Goal: Information Seeking & Learning: Check status

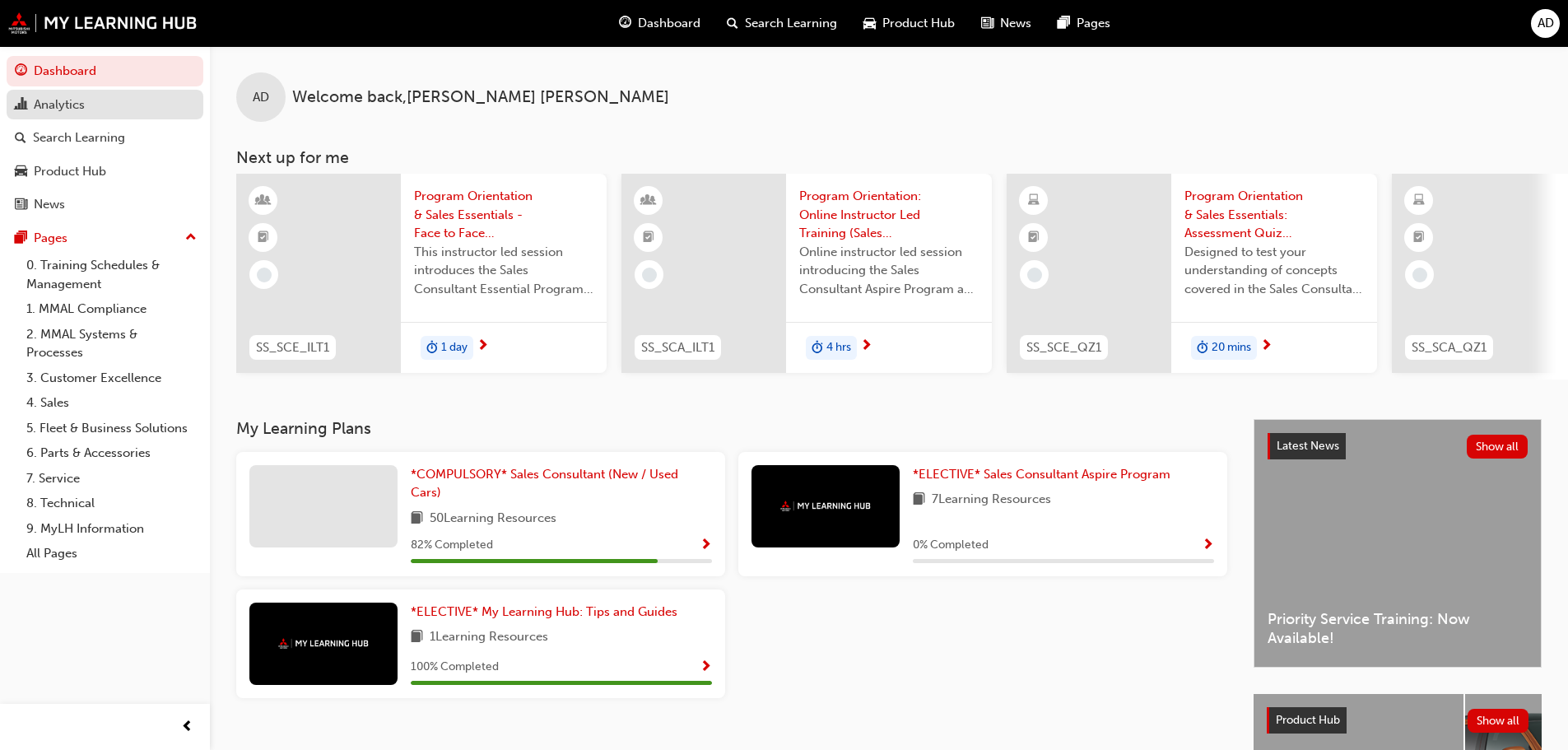
click at [79, 117] on link "Analytics" at bounding box center [105, 105] width 197 height 31
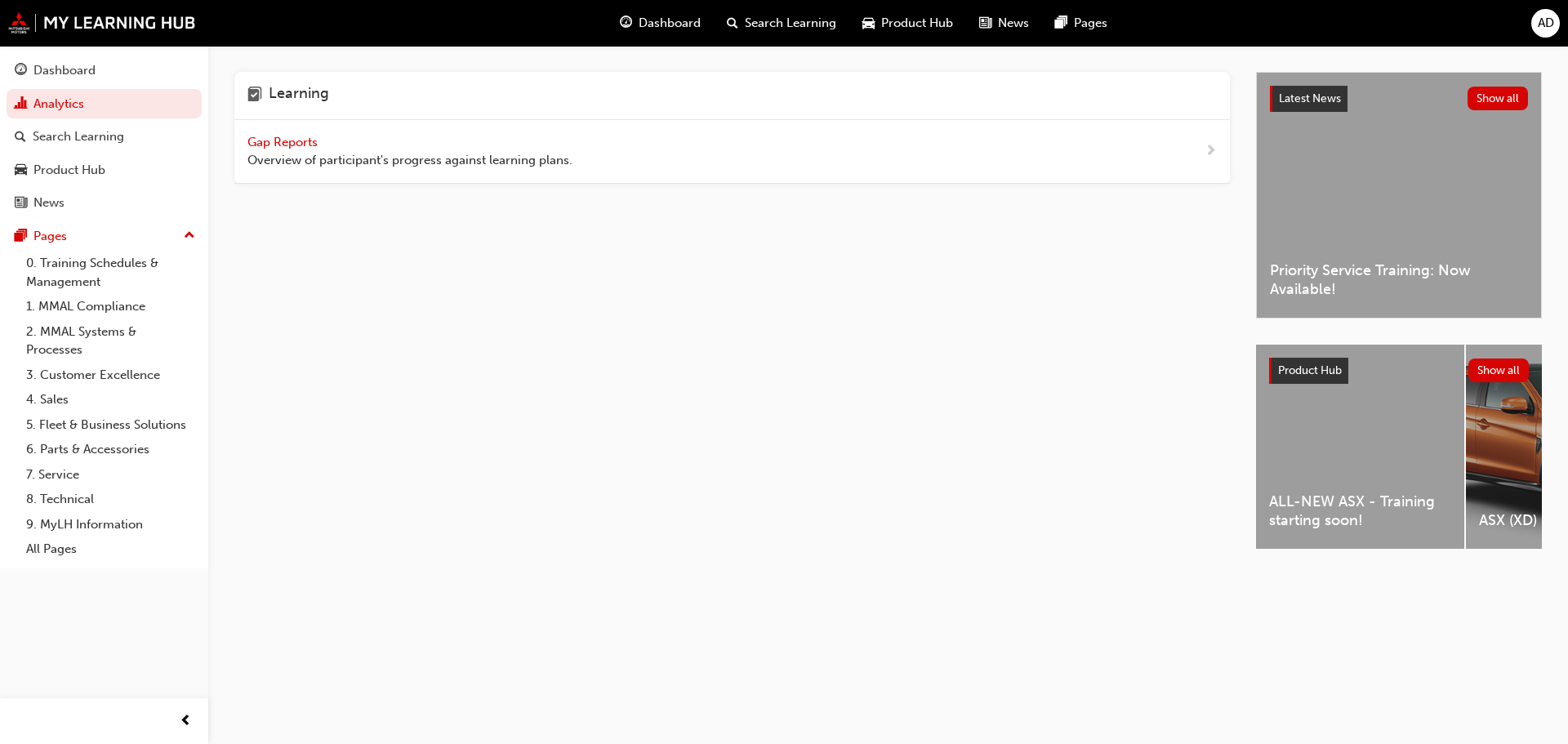
click at [296, 139] on span "Gap Reports" at bounding box center [284, 142] width 73 height 14
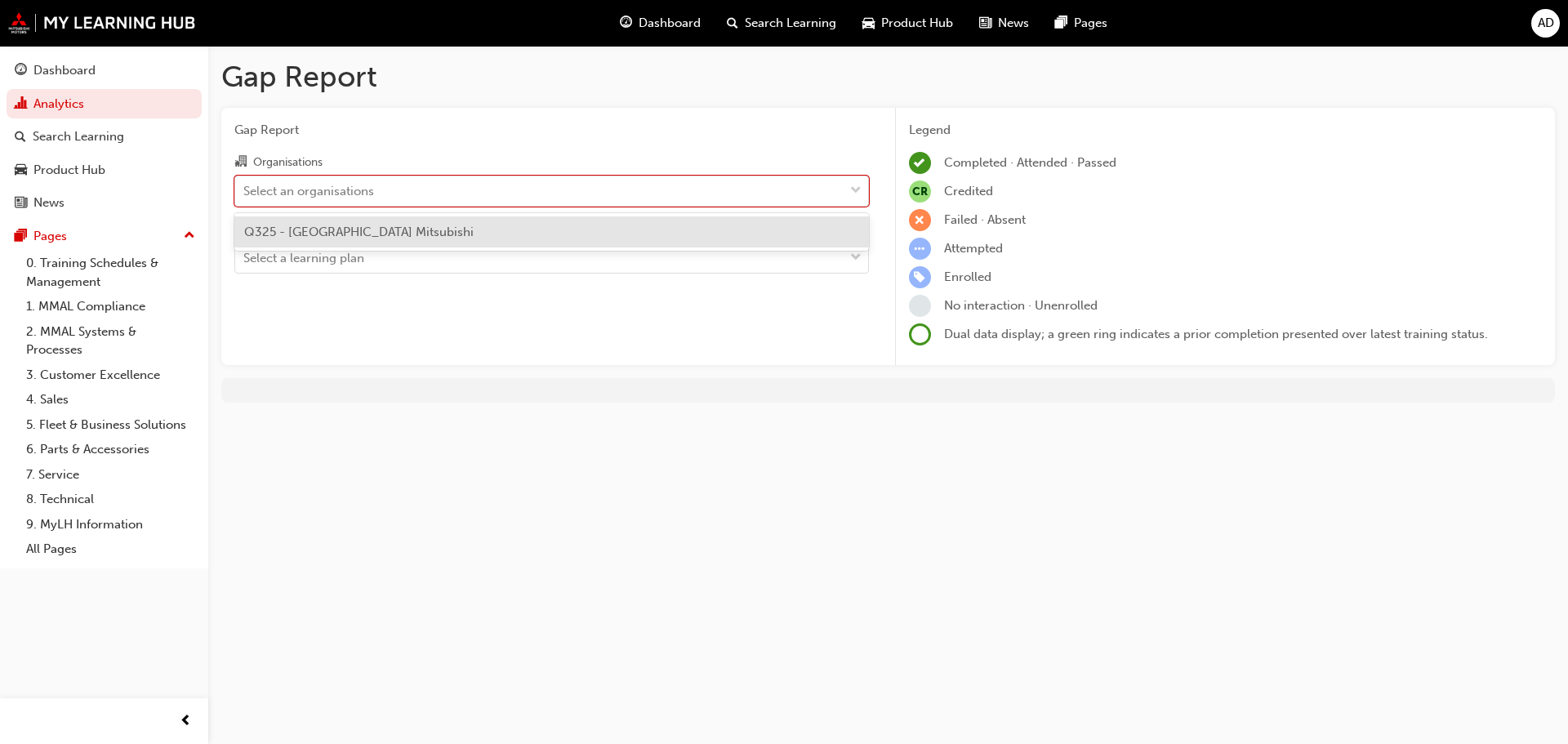
drag, startPoint x: 327, startPoint y: 180, endPoint x: 326, endPoint y: 211, distance: 31.0
click at [326, 182] on div "Select an organisations" at bounding box center [539, 190] width 608 height 29
click at [245, 183] on input "Organisations option Q325 - [GEOGRAPHIC_DATA] Mitsubishi focused, 1 of 1. 1 res…" at bounding box center [244, 190] width 2 height 14
drag, startPoint x: 325, startPoint y: 228, endPoint x: 323, endPoint y: 238, distance: 10.2
click at [325, 233] on span "Q325 - [GEOGRAPHIC_DATA] Mitsubishi" at bounding box center [359, 232] width 230 height 14
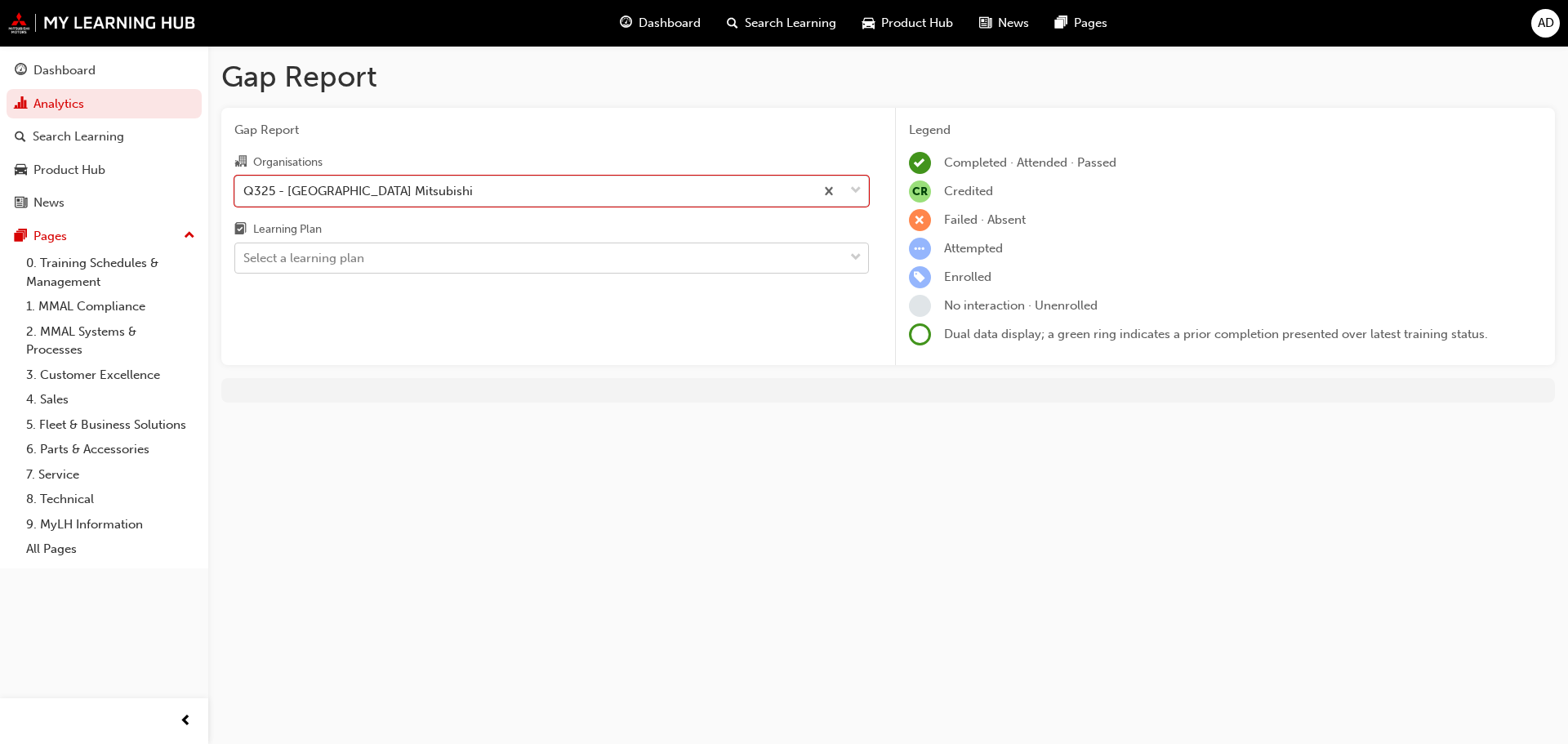
click at [319, 263] on div "Select a learning plan" at bounding box center [303, 258] width 121 height 19
click at [245, 263] on input "Learning Plan Select a learning plan" at bounding box center [244, 258] width 2 height 14
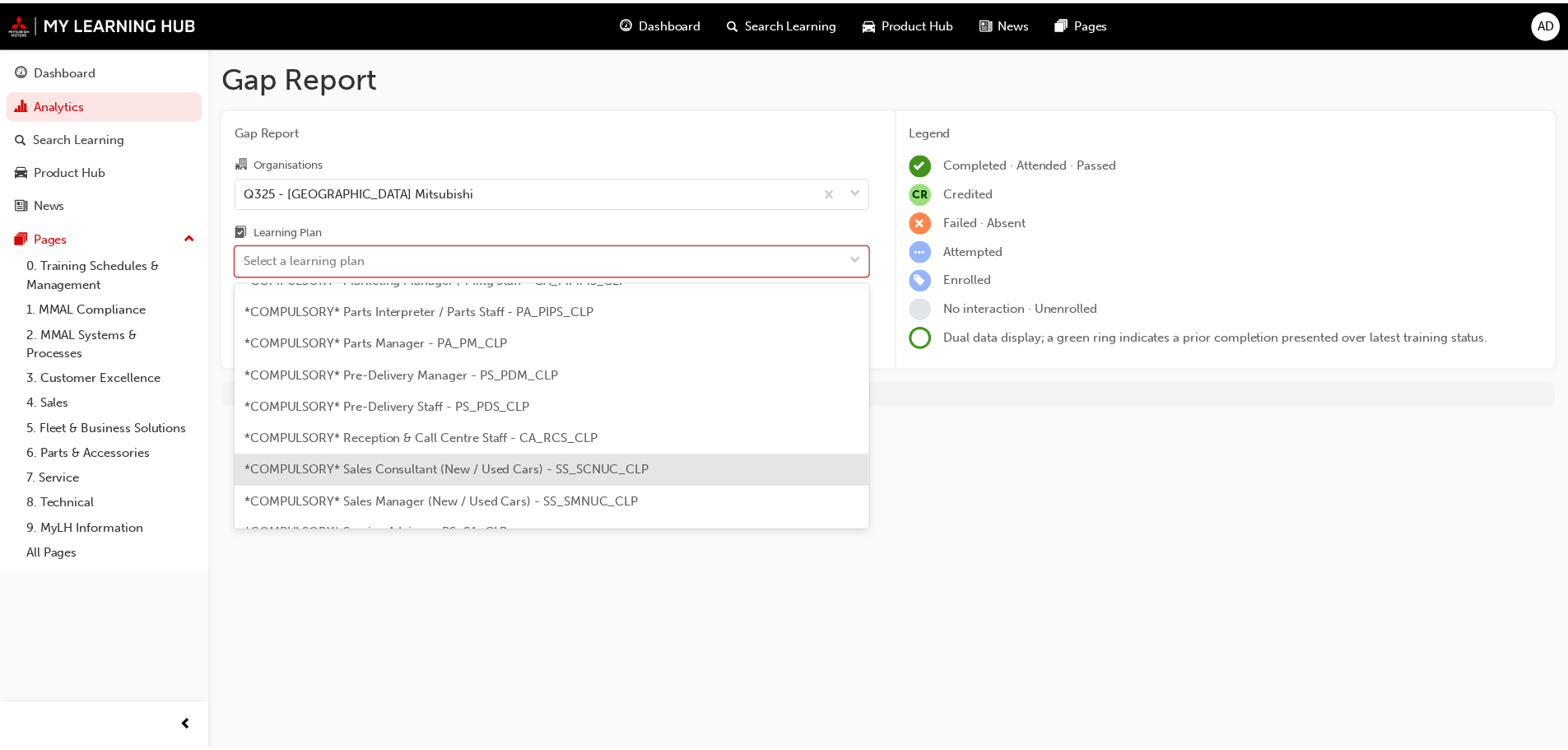
scroll to position [329, 0]
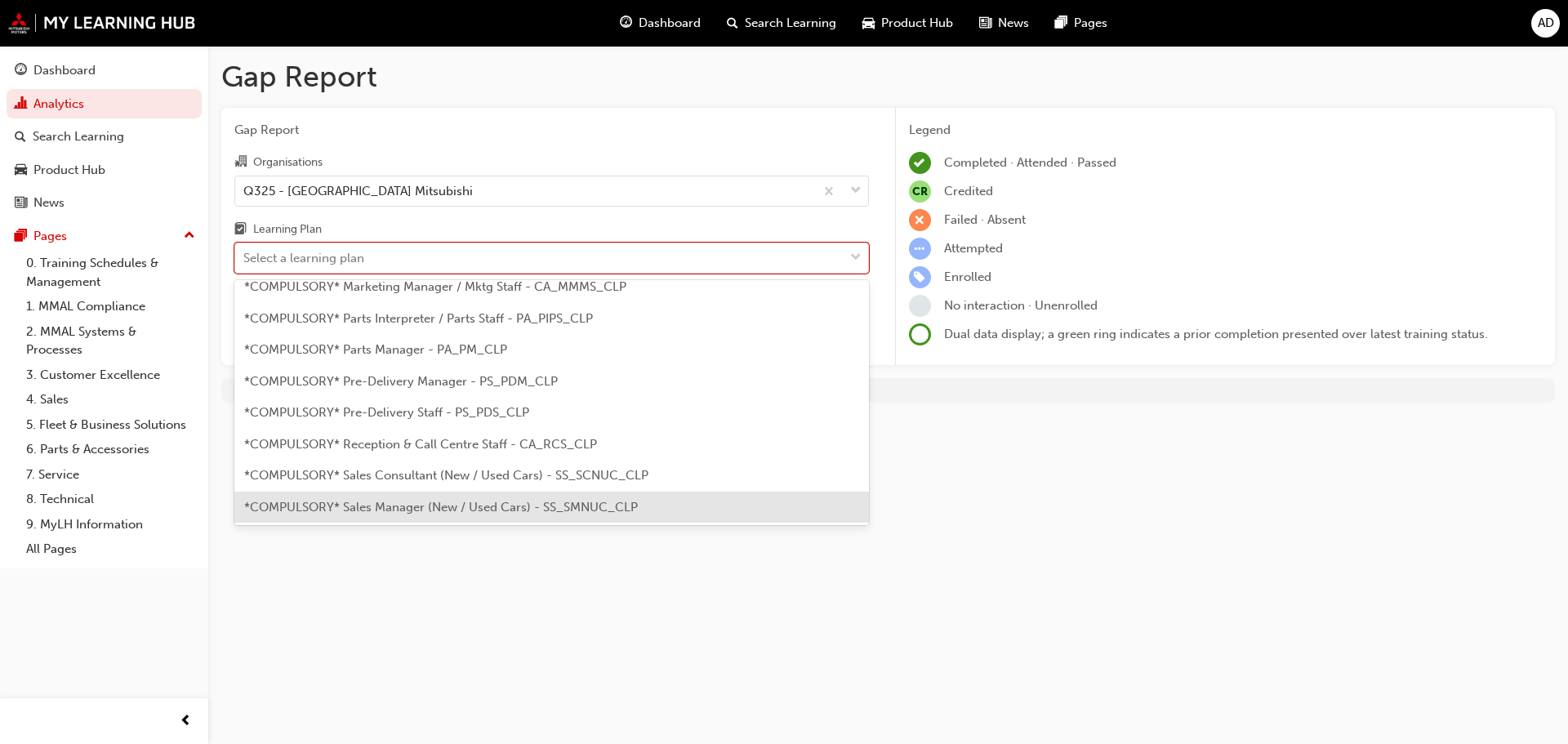
click at [435, 504] on span "*COMPULSORY* Sales Manager (New / Used Cars) - SS_SMNUC_CLP" at bounding box center [441, 507] width 394 height 14
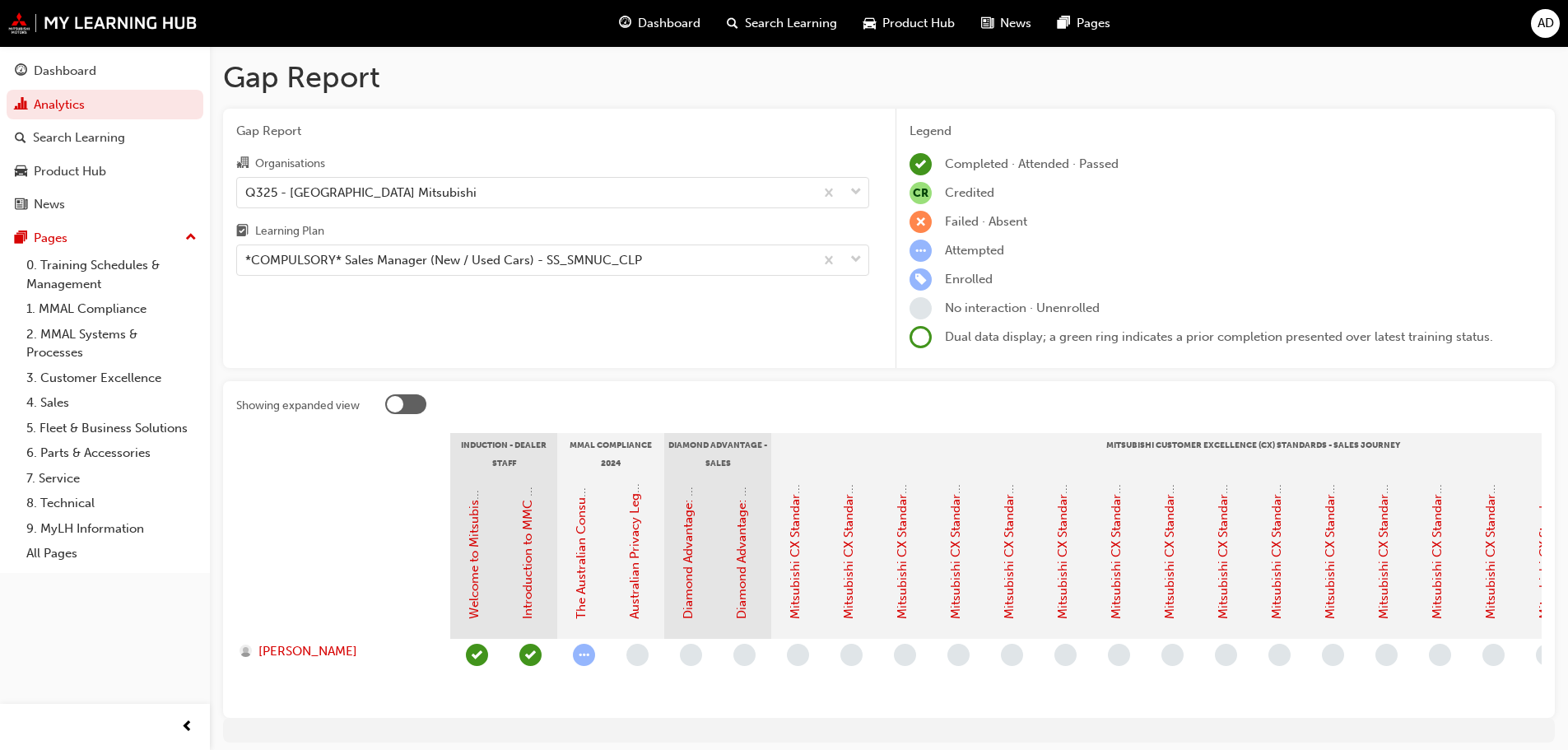
click at [403, 277] on div "Gap Report Organisations Q325 - [GEOGRAPHIC_DATA] Mitsubishi Learning Plan *COM…" at bounding box center [552, 239] width 659 height 261
click at [410, 265] on div "*COMPULSORY* Sales Manager (New / Used Cars) - SS_SMNUC_CLP" at bounding box center [444, 260] width 397 height 19
click at [247, 265] on input "Learning Plan *COMPULSORY* Sales Manager (New / Used Cars) - SS_SMNUC_CLP" at bounding box center [246, 260] width 2 height 14
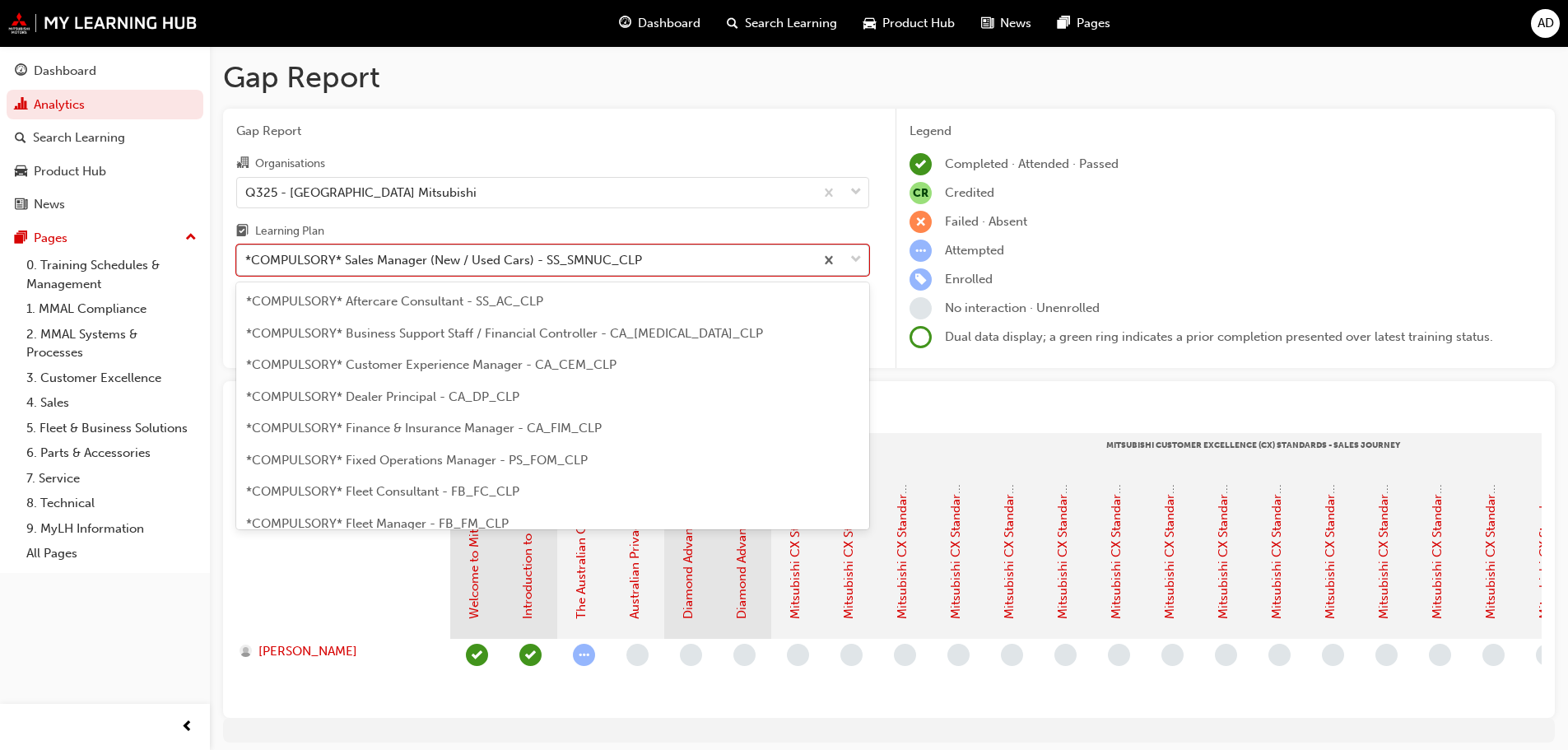
scroll to position [338, 0]
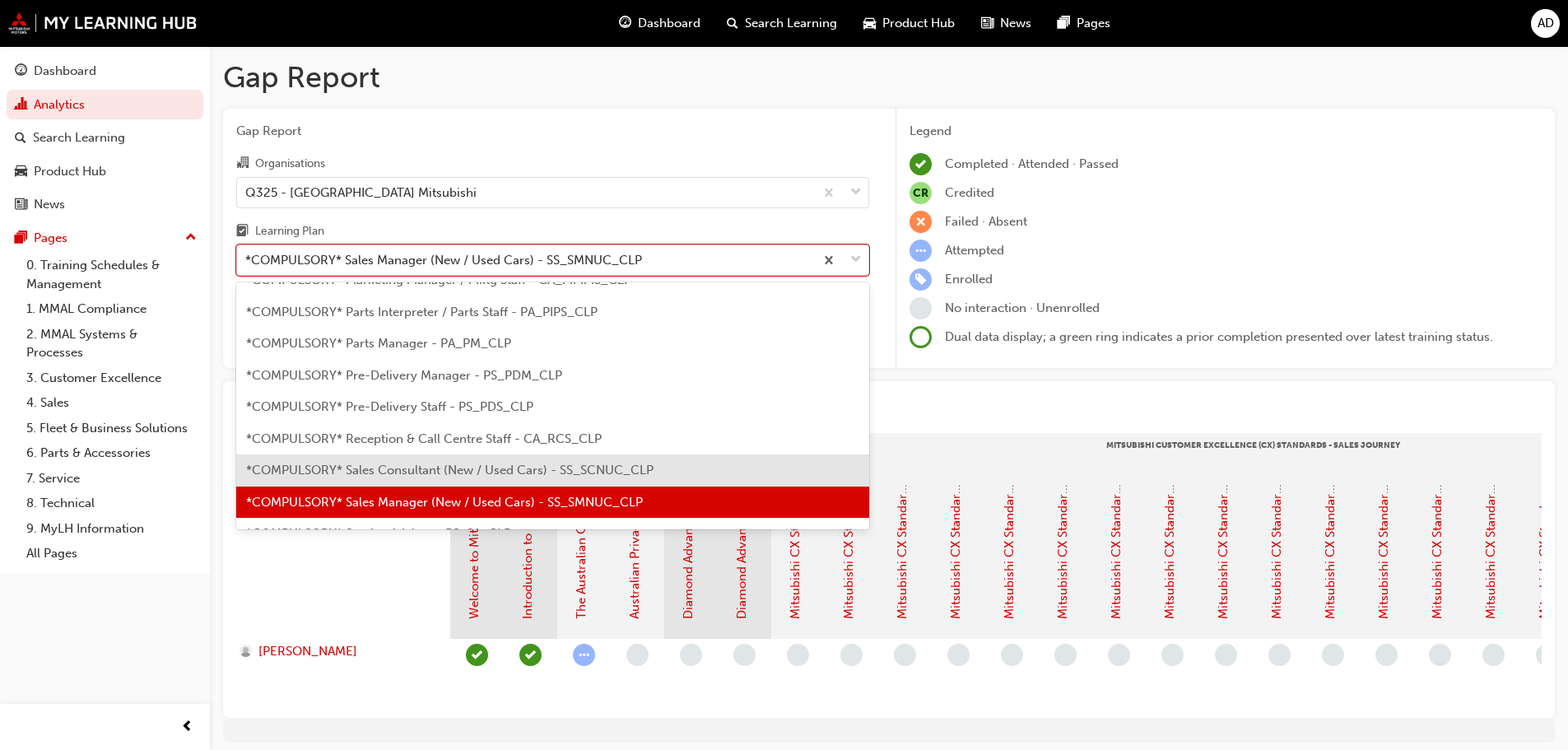
click at [392, 478] on div "*COMPULSORY* Sales Consultant (New / Used Cars) - SS_SCNUC_CLP" at bounding box center [553, 471] width 633 height 32
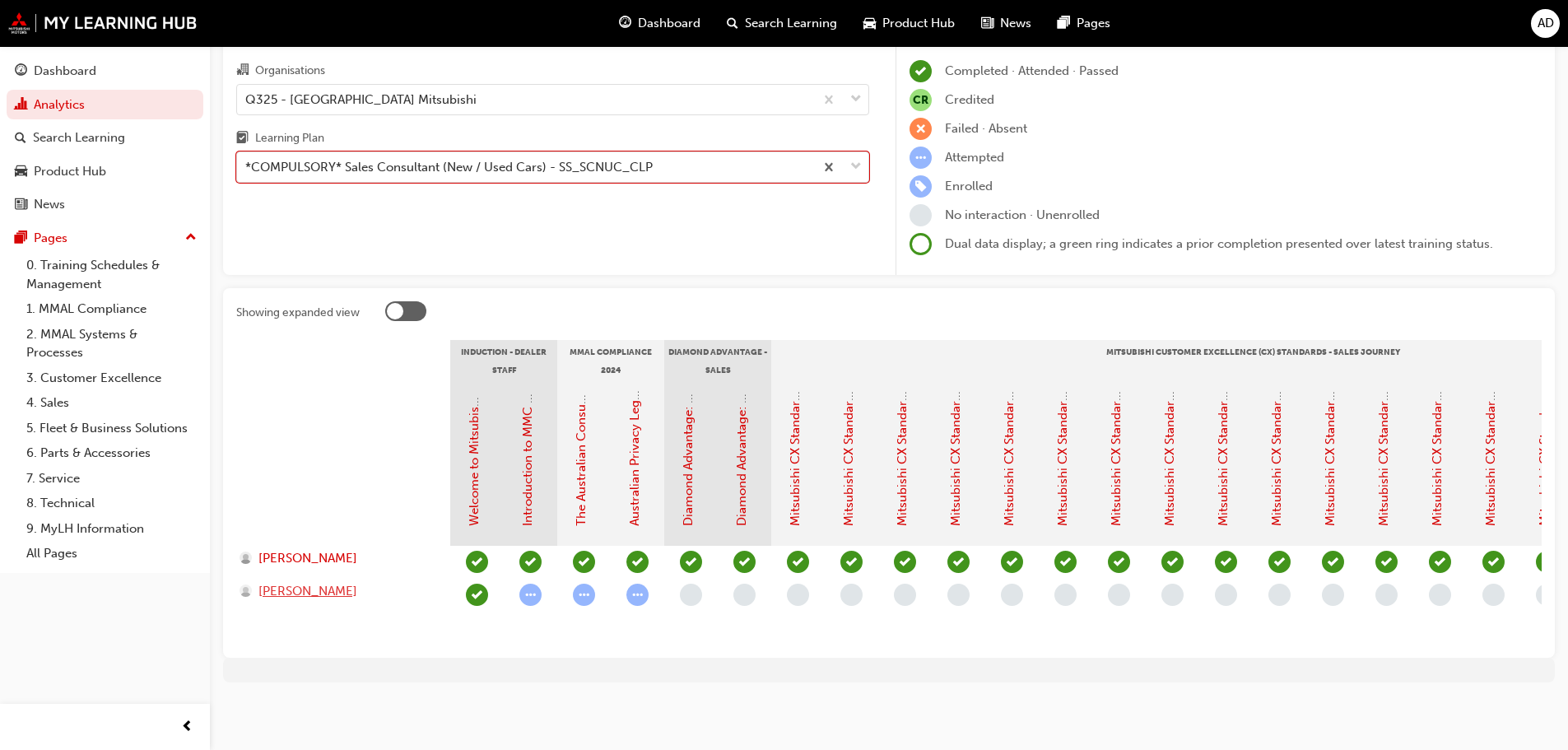
scroll to position [105, 0]
drag, startPoint x: 447, startPoint y: 644, endPoint x: 876, endPoint y: 638, distance: 429.0
click at [888, 636] on section "Induction - Dealer Staff MMAL Compliance 2024 Diamond Advantage - Sales Mitsubi…" at bounding box center [889, 492] width 1306 height 305
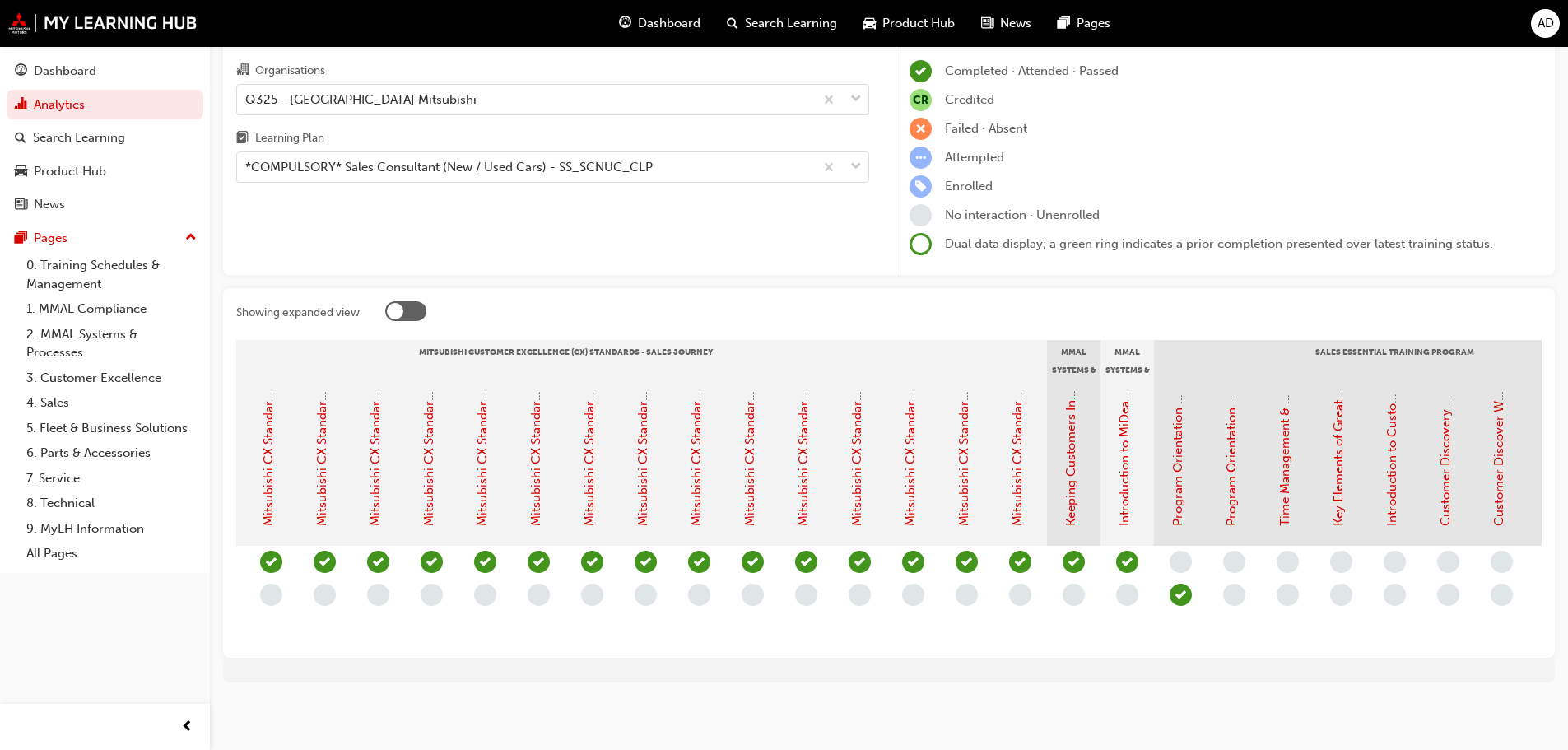
scroll to position [0, 0]
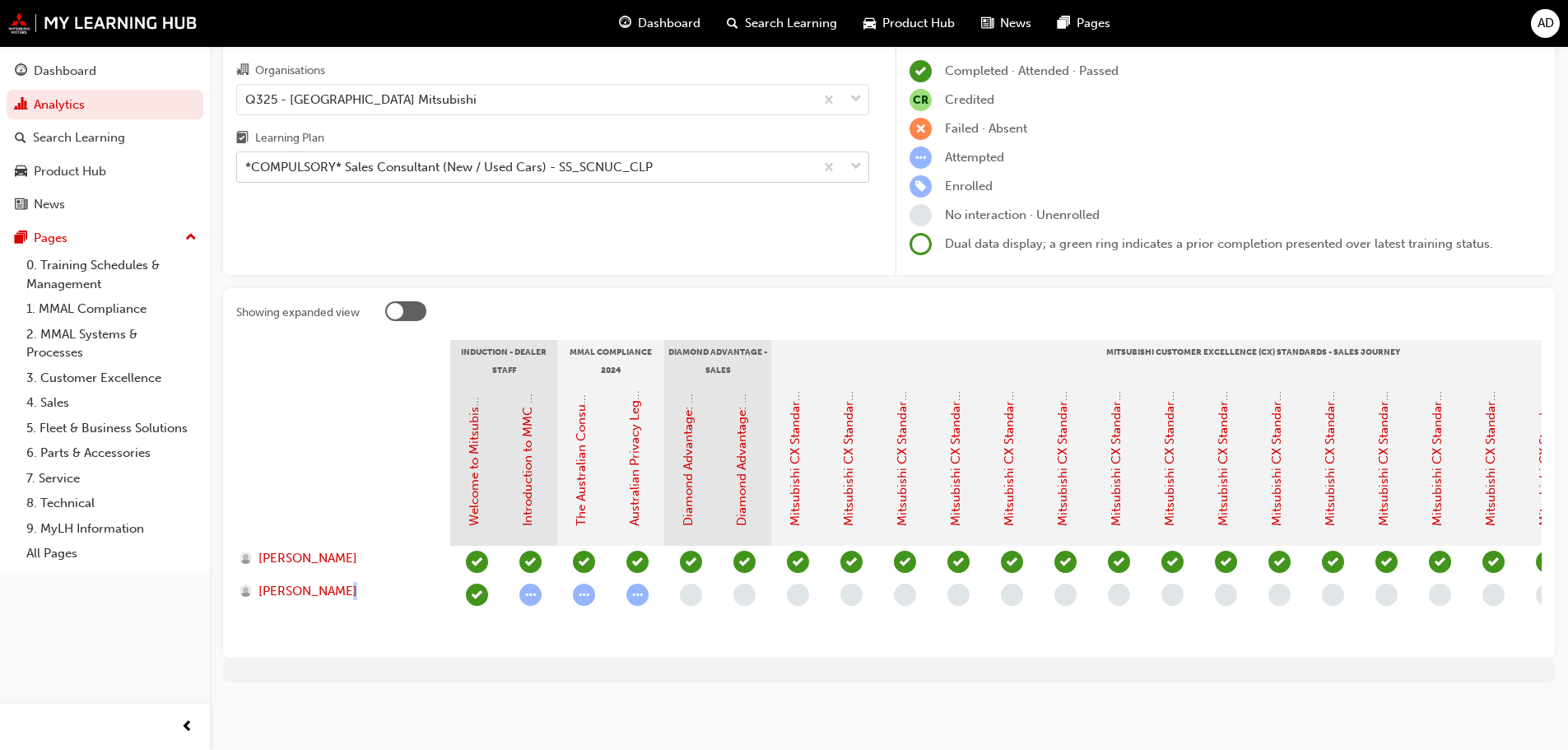
click at [542, 158] on div "*COMPULSORY* Sales Consultant (New / Used Cars) - SS_SCNUC_CLP" at bounding box center [449, 167] width 408 height 19
click at [247, 160] on input "Learning Plan *COMPULSORY* Sales Consultant (New / Used Cars) - SS_SCNUC_CLP" at bounding box center [246, 167] width 2 height 14
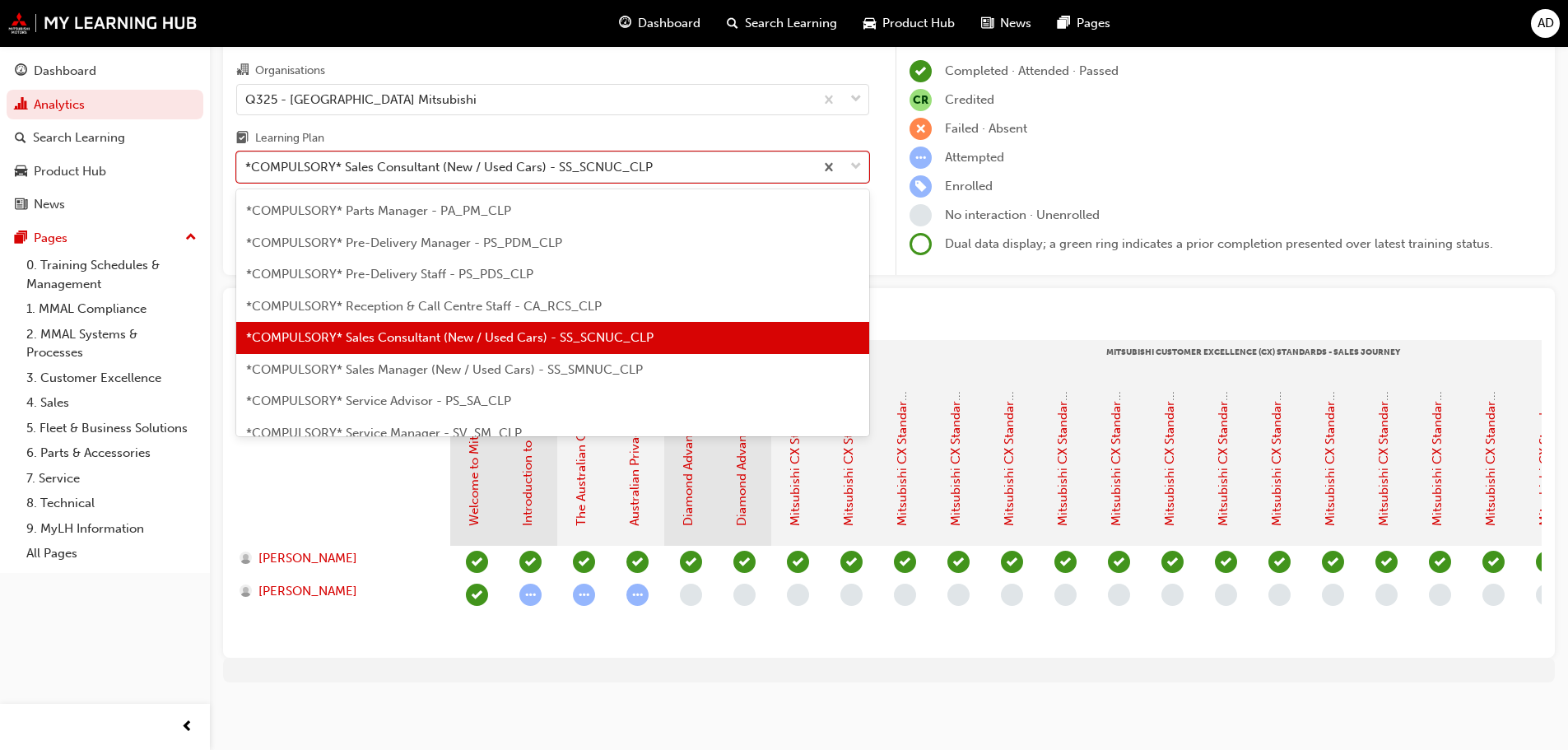
scroll to position [471, 0]
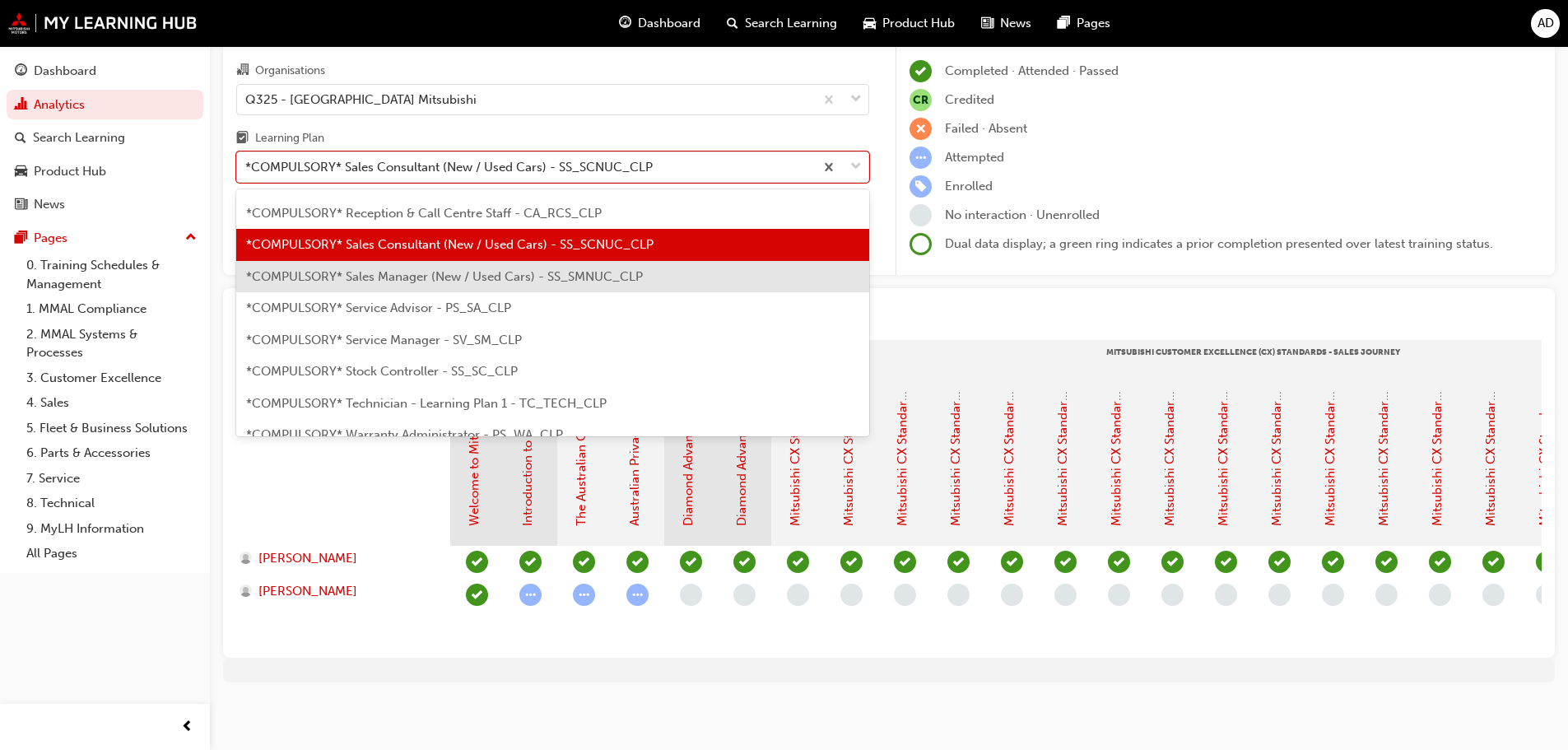
click at [565, 274] on div "*COMPULSORY* Sales Manager (New / Used Cars) - SS_SMNUC_CLP" at bounding box center [553, 277] width 633 height 32
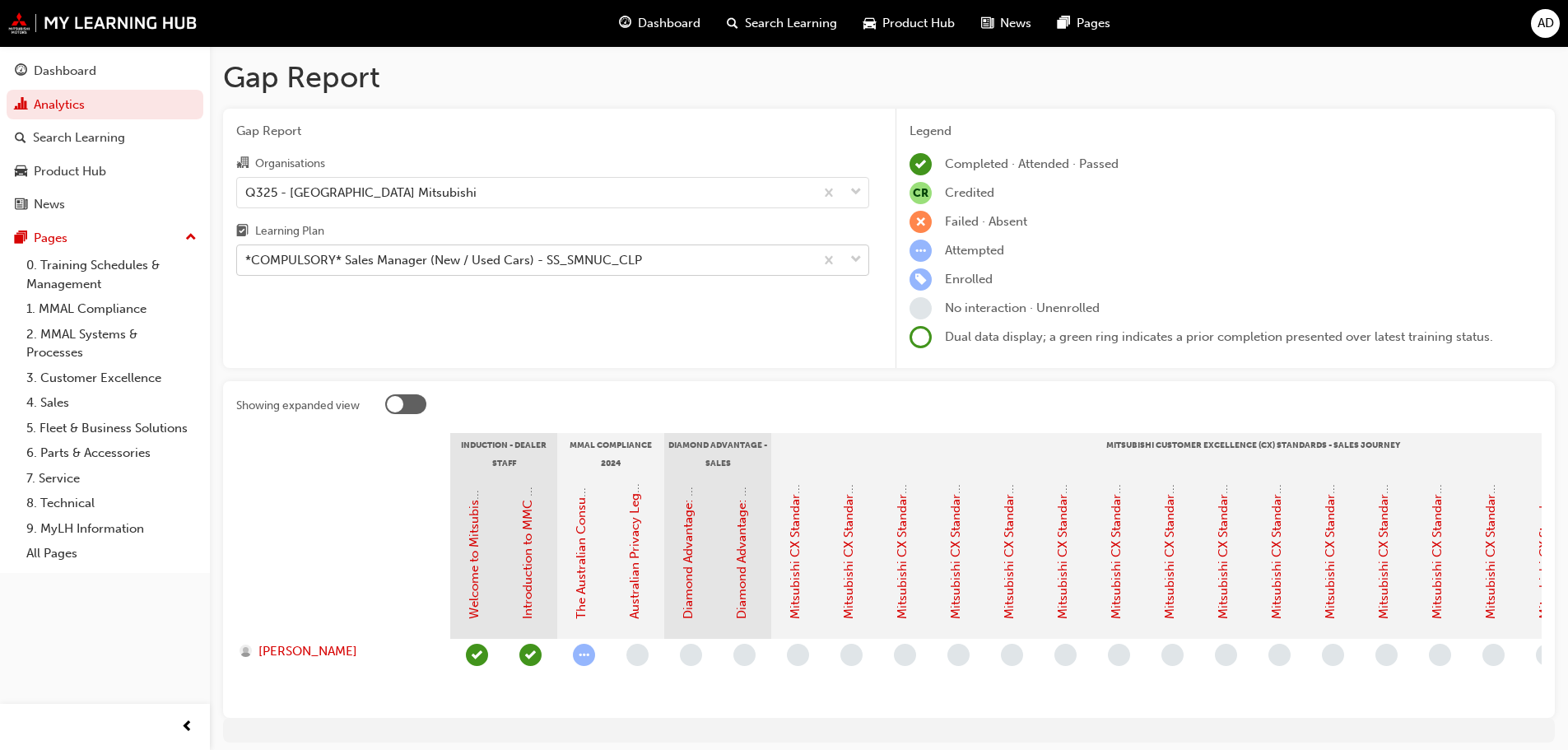
click at [381, 275] on div "*COMPULSORY* Sales Manager (New / Used Cars) - SS_SMNUC_CLP" at bounding box center [553, 260] width 633 height 32
click at [247, 267] on input "Learning Plan *COMPULSORY* Sales Manager (New / Used Cars) - SS_SMNUC_CLP" at bounding box center [246, 260] width 2 height 14
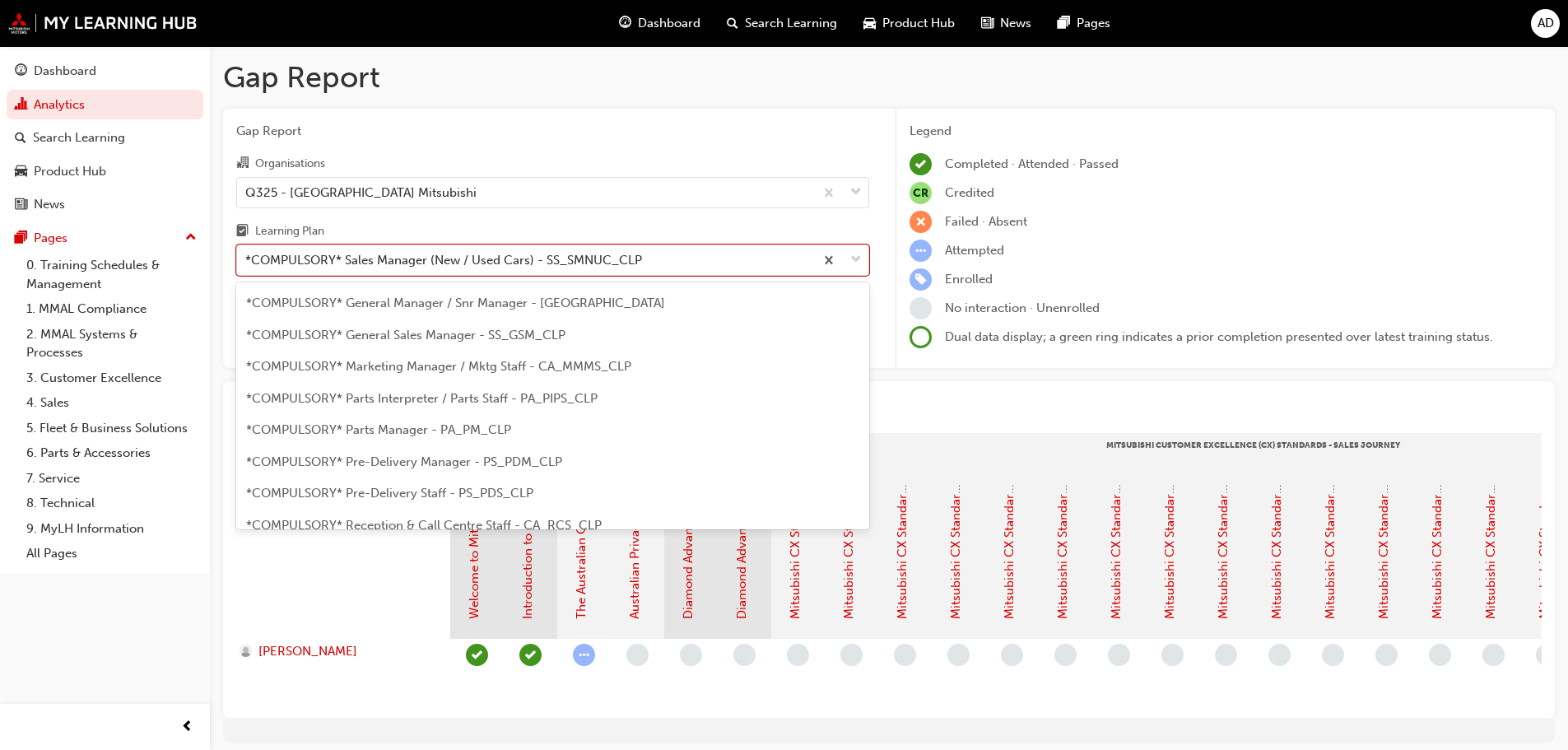
scroll to position [174, 0]
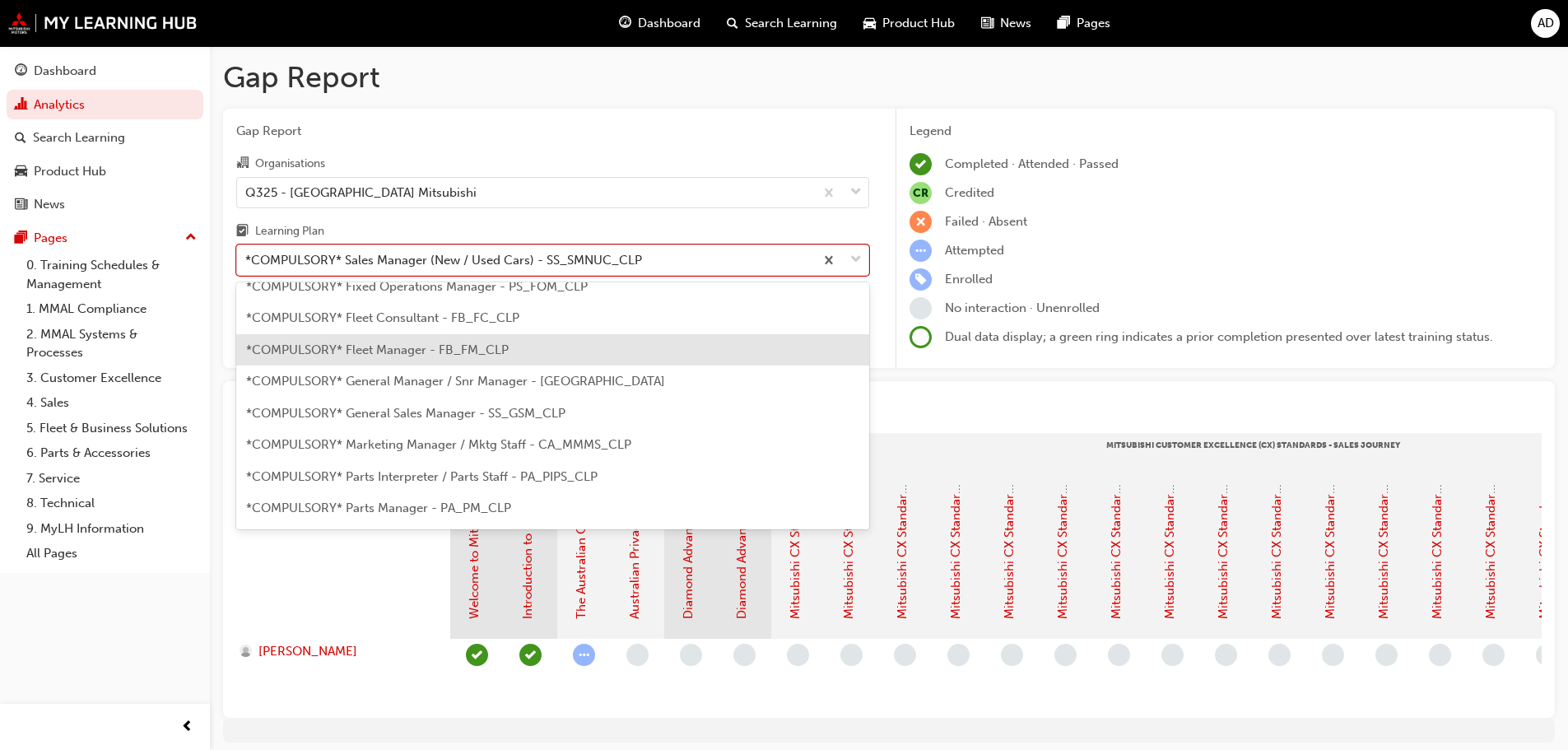
click at [501, 339] on div "*COMPULSORY* Fleet Manager - FB_FM_CLP" at bounding box center [553, 351] width 633 height 32
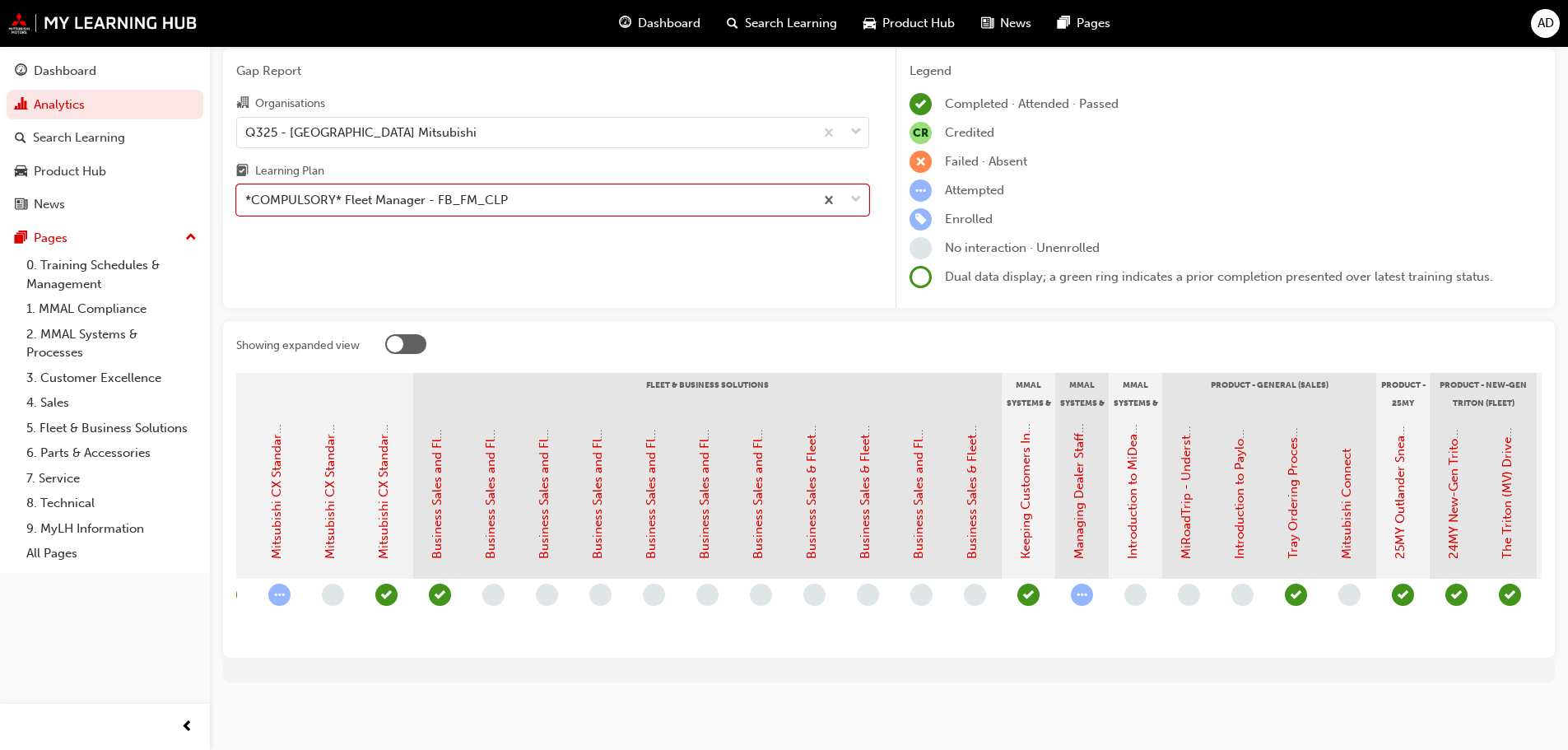
scroll to position [0, 1402]
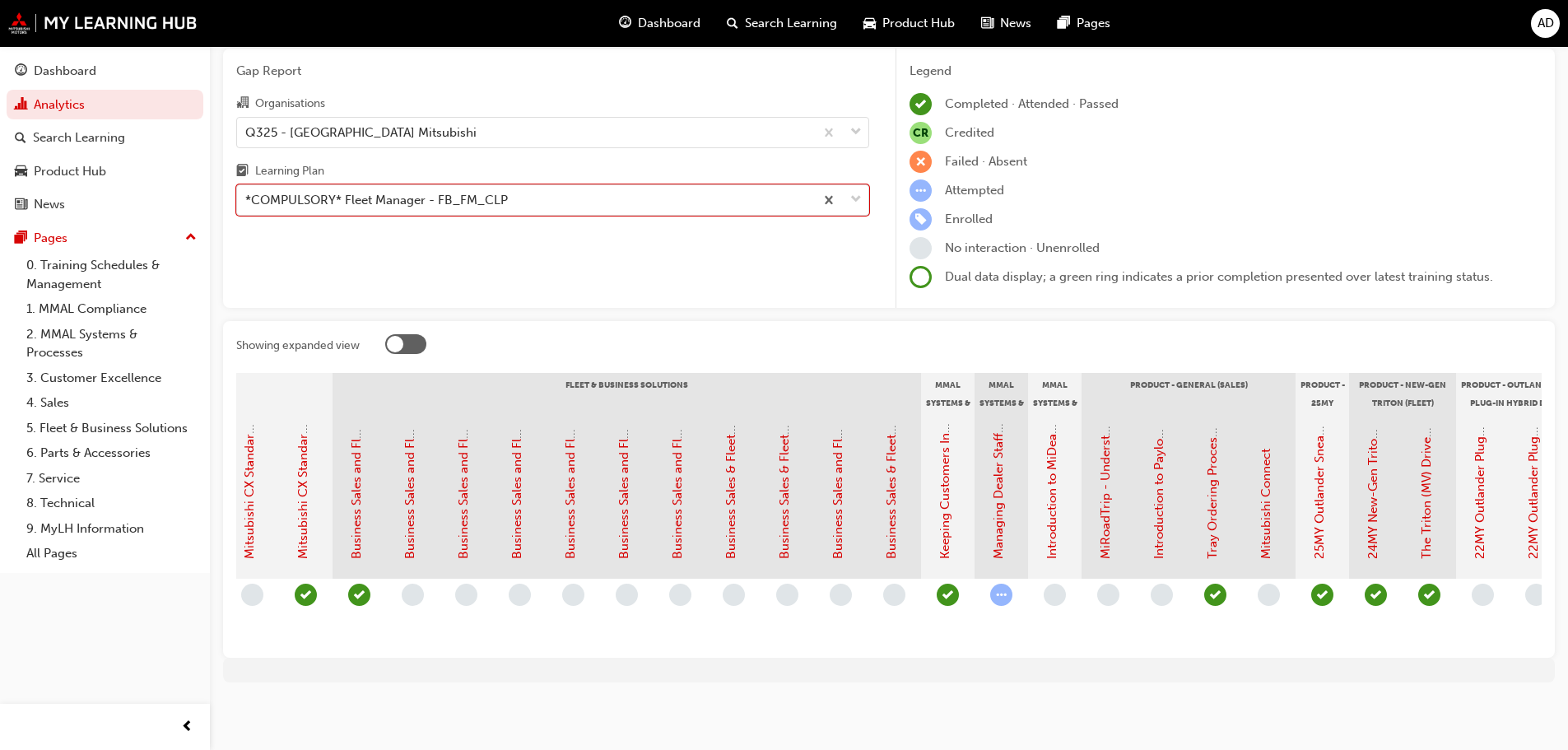
click at [417, 480] on div "Business Sales and Fleet Solutions 1: Prospect Size" at bounding box center [410, 490] width 19 height 136
click at [410, 487] on link "Business Sales and Fleet Solutions 1: Prospect Size" at bounding box center [409, 416] width 14 height 286
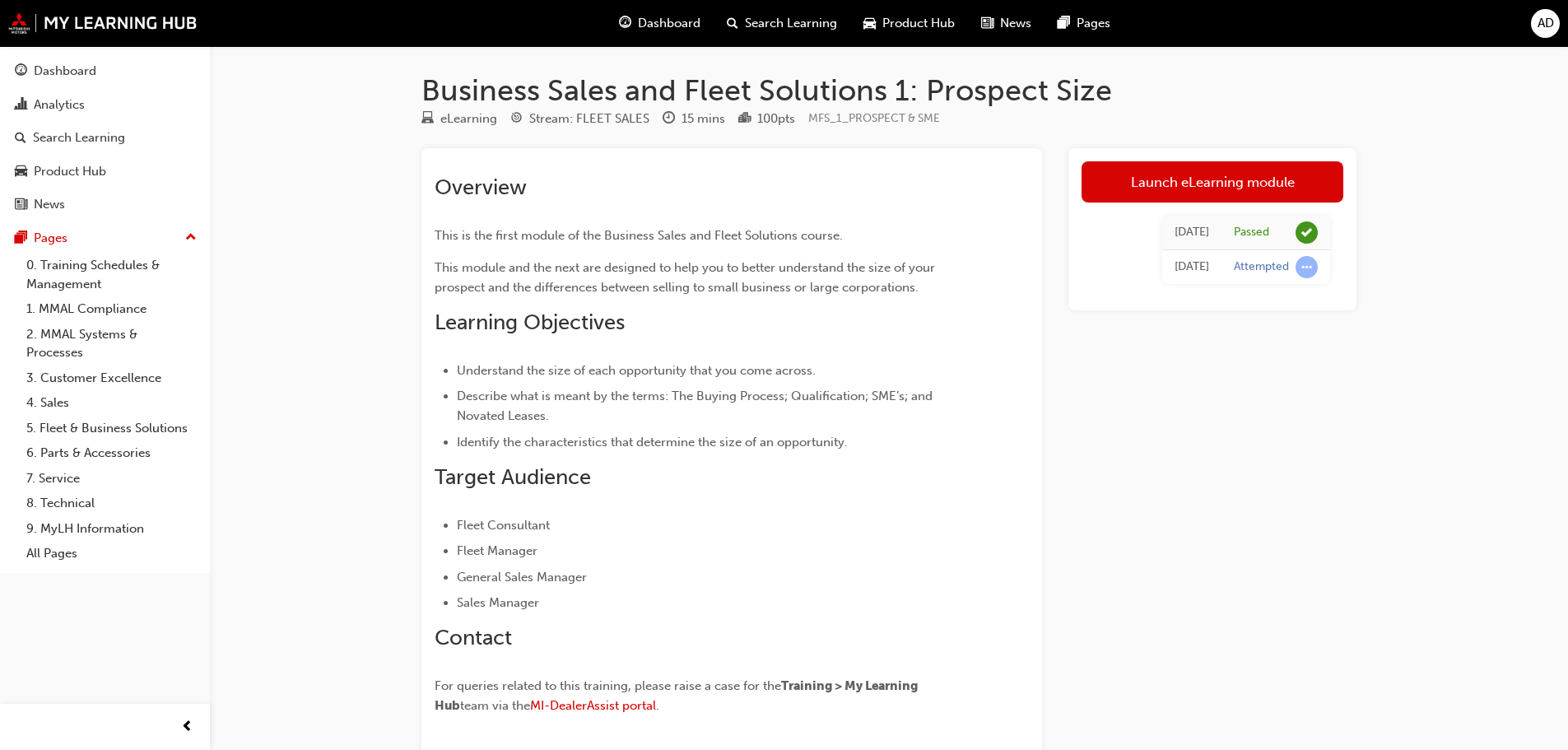
drag, startPoint x: 39, startPoint y: 0, endPoint x: 1085, endPoint y: 392, distance: 1117.0
click at [1085, 392] on div "Launch eLearning module [DATE] Passed [DATE] Attempted" at bounding box center [1213, 466] width 289 height 636
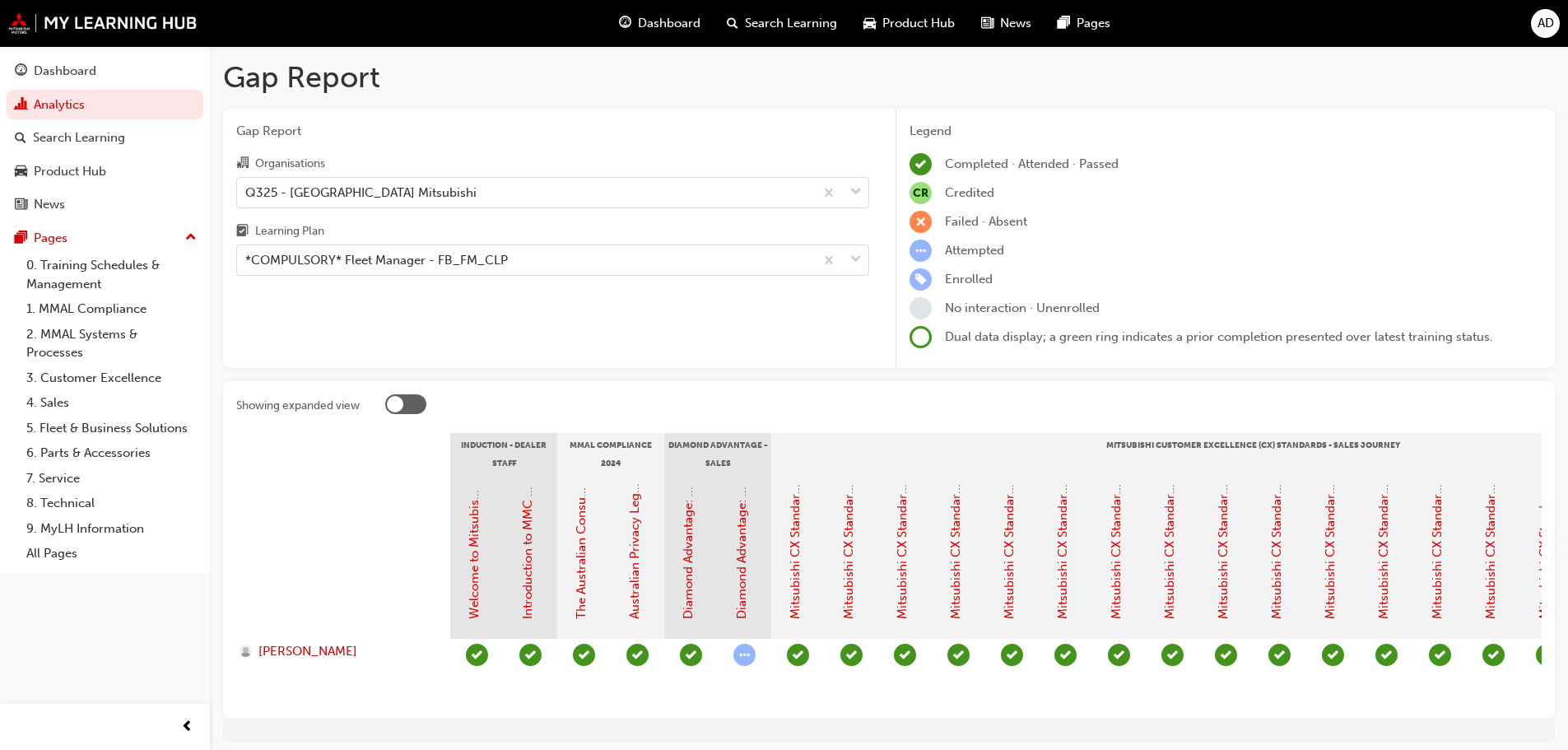
scroll to position [72, 0]
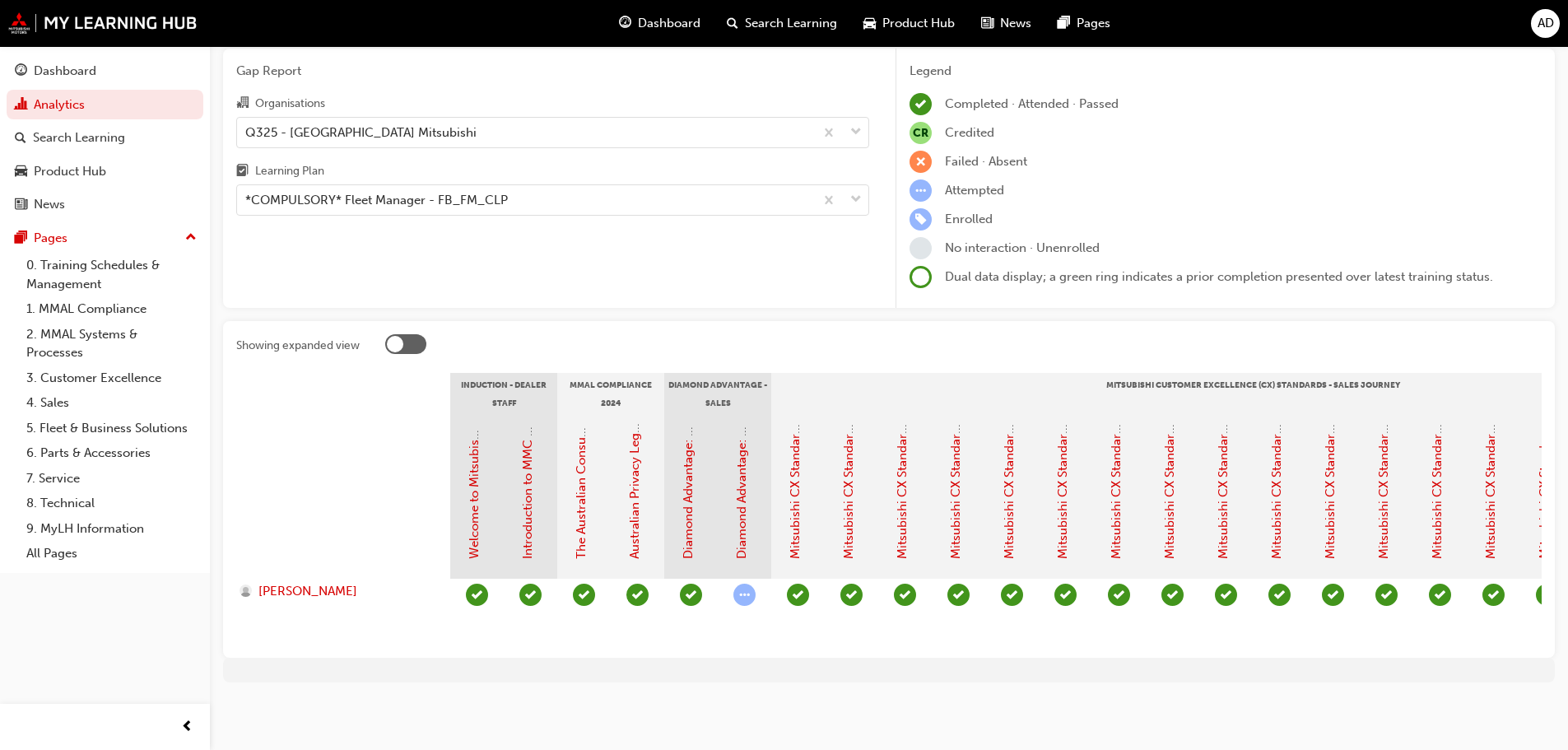
drag, startPoint x: 371, startPoint y: 195, endPoint x: 366, endPoint y: 204, distance: 10.3
click at [371, 195] on div "*COMPULSORY* Fleet Manager - FB_FM_CLP" at bounding box center [376, 200] width 262 height 19
click at [247, 195] on input "Learning Plan *COMPULSORY* Fleet Manager - FB_FM_CLP" at bounding box center [246, 200] width 2 height 14
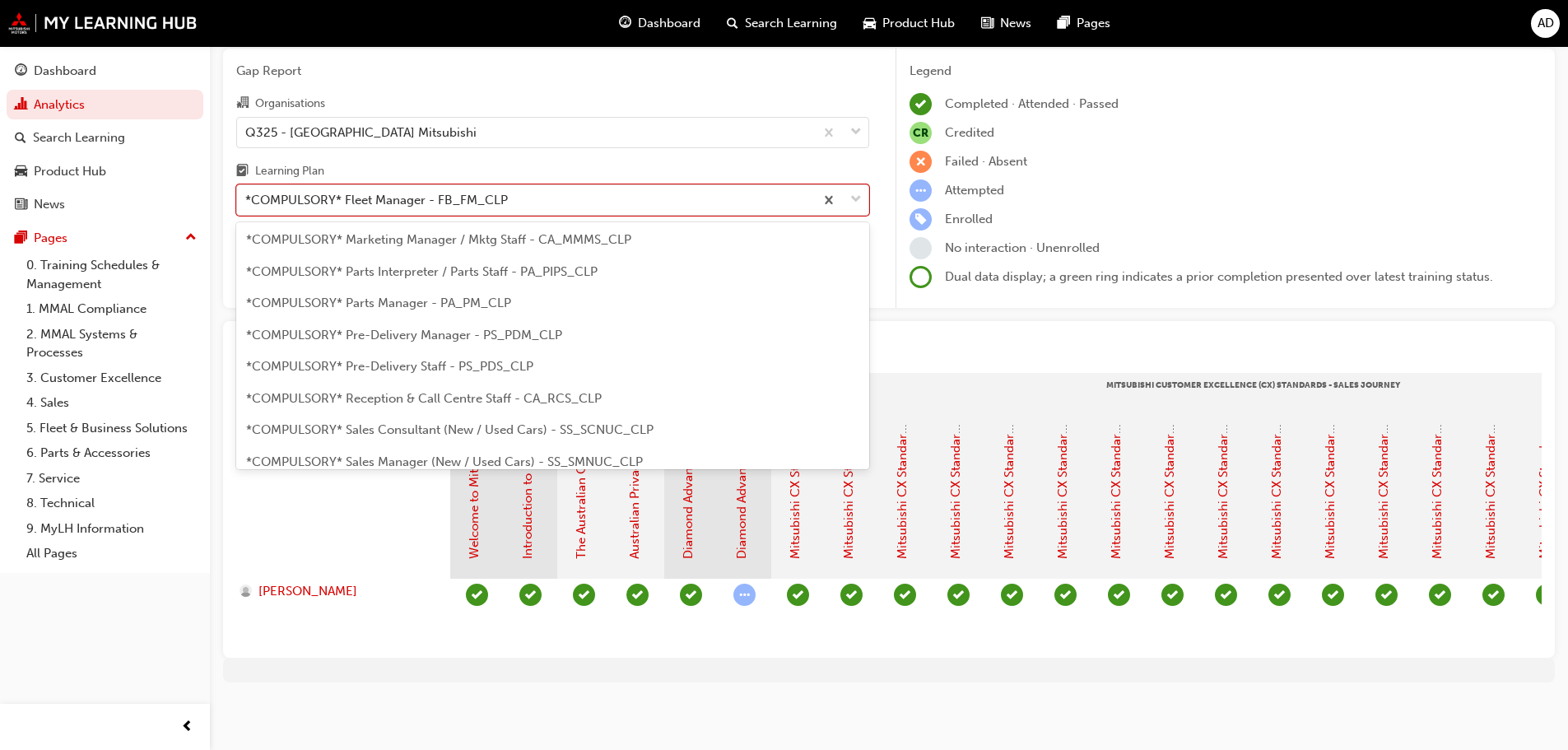
scroll to position [329, 0]
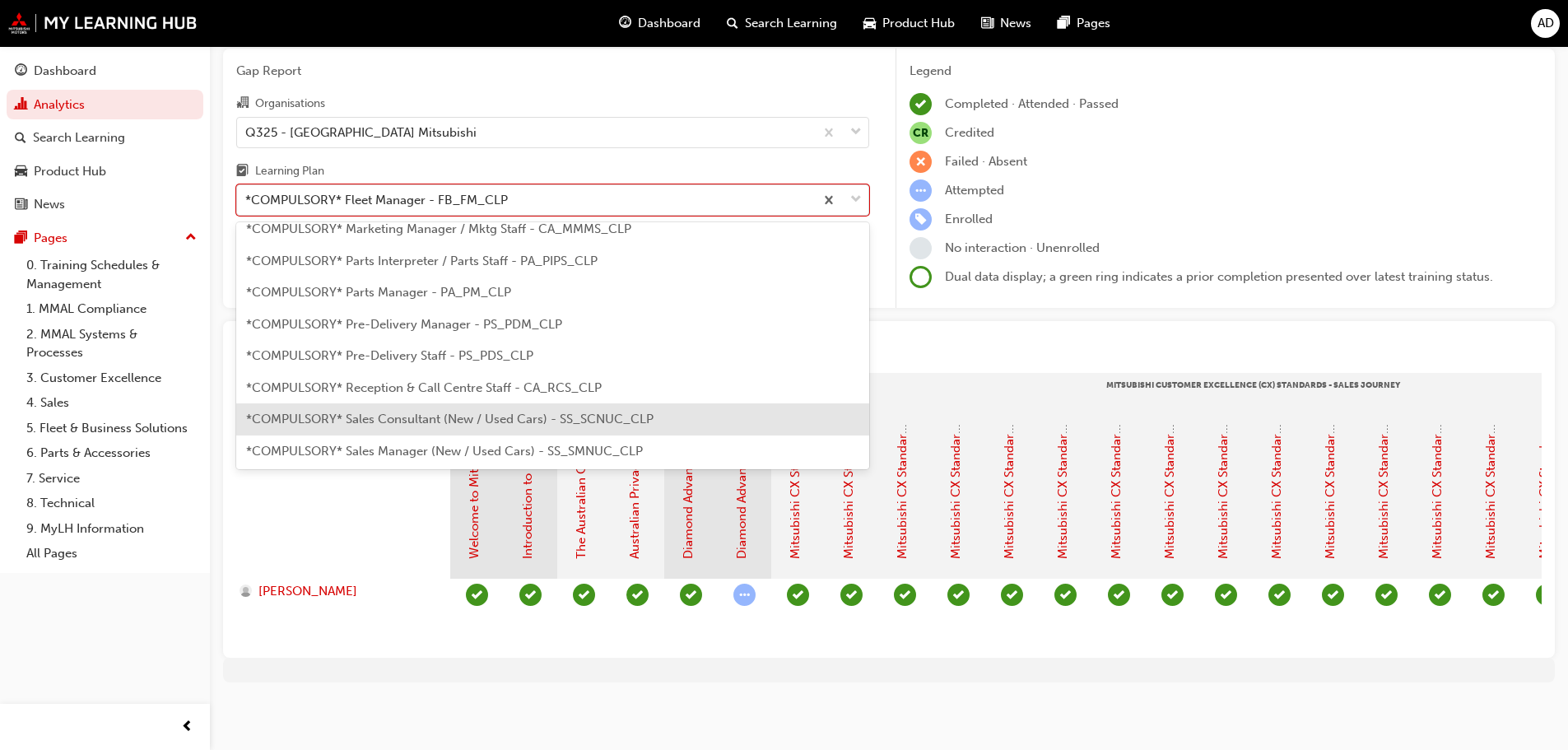
click at [434, 412] on span "*COMPULSORY* Sales Consultant (New / Used Cars) - SS_SCNUC_CLP" at bounding box center [450, 419] width 408 height 14
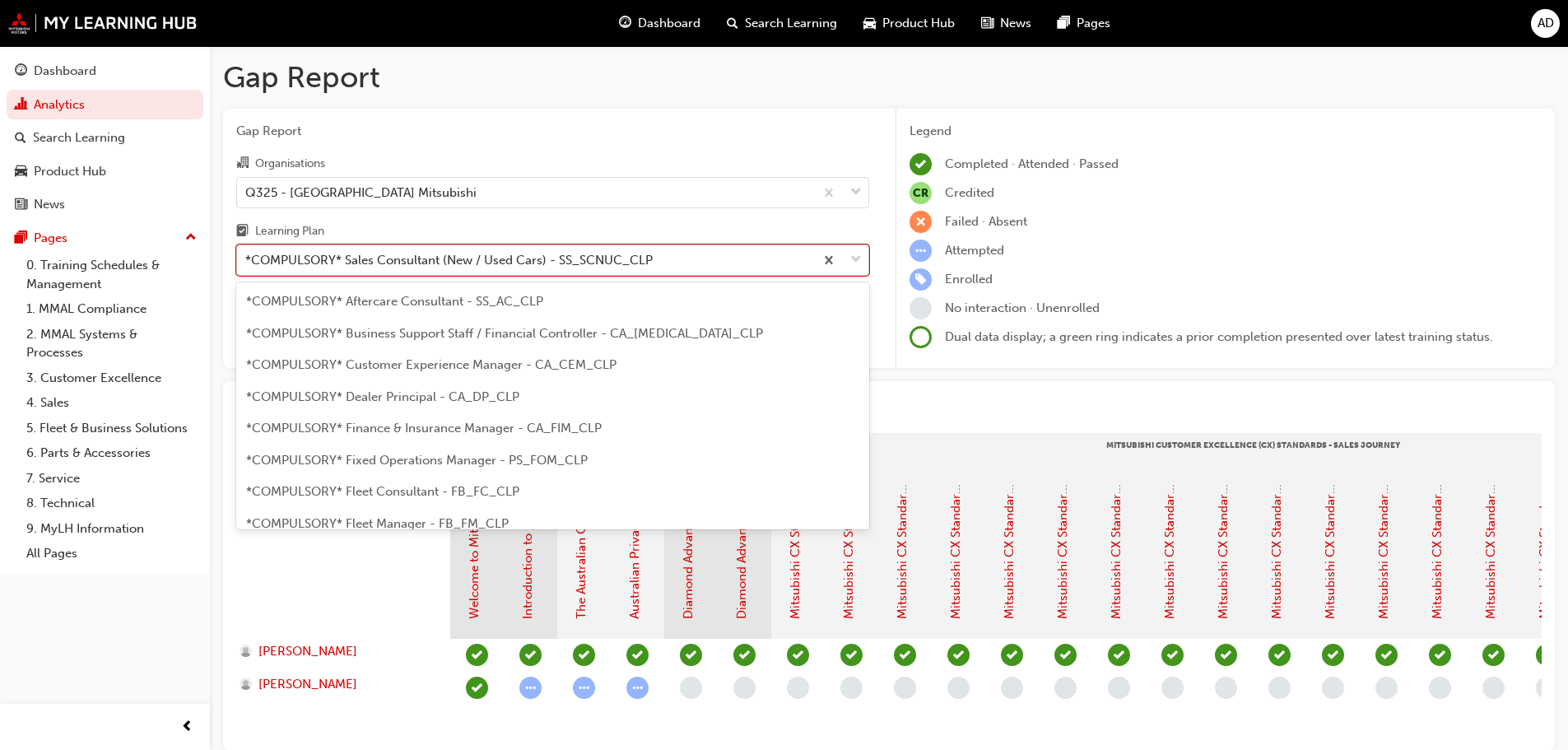
click at [387, 259] on div "*COMPULSORY* Sales Consultant (New / Used Cars) - SS_SCNUC_CLP" at bounding box center [449, 260] width 408 height 19
click at [247, 259] on input "Learning Plan option *COMPULSORY* Sales Consultant (New / Used Cars) - SS_SCNUC…" at bounding box center [246, 260] width 2 height 14
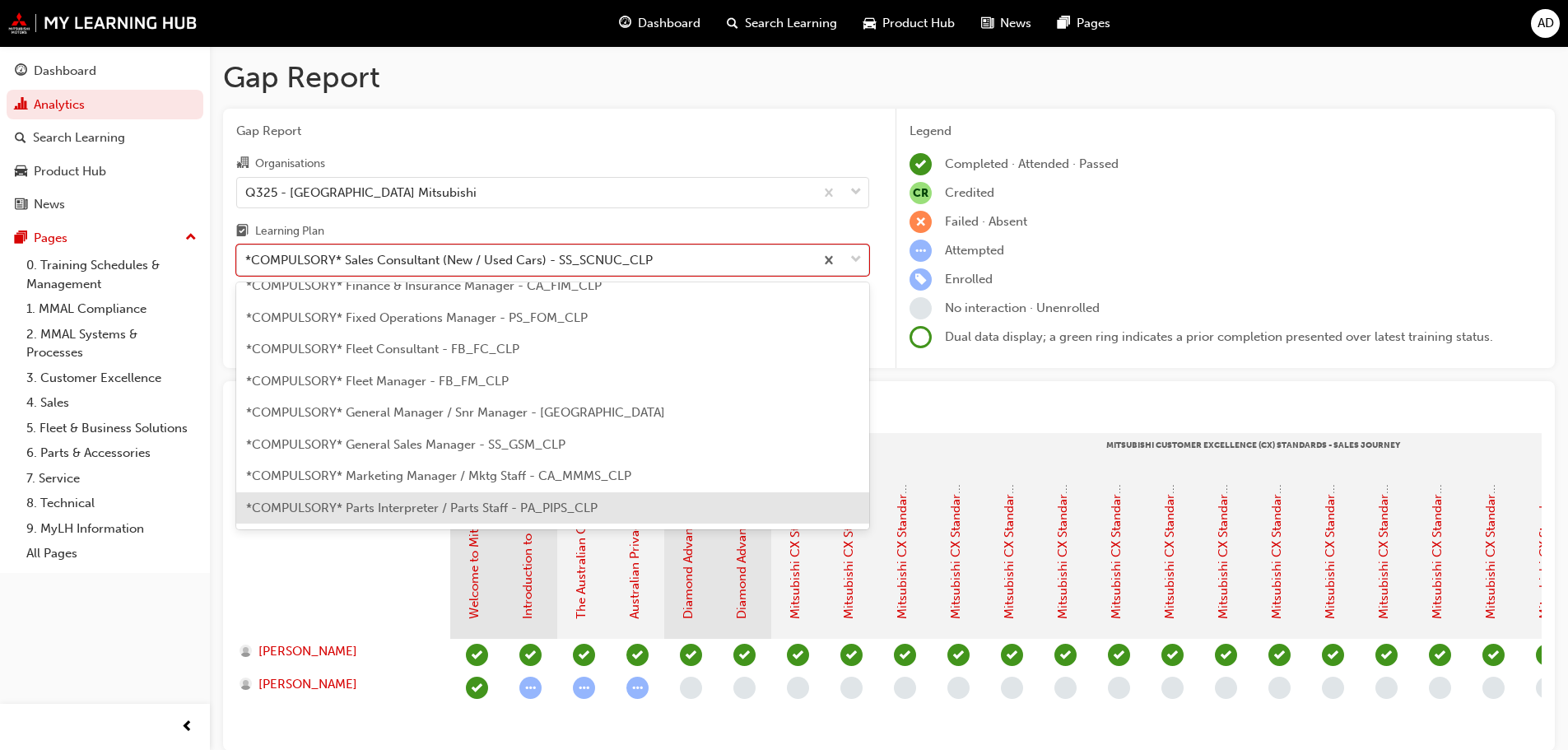
scroll to position [142, 0]
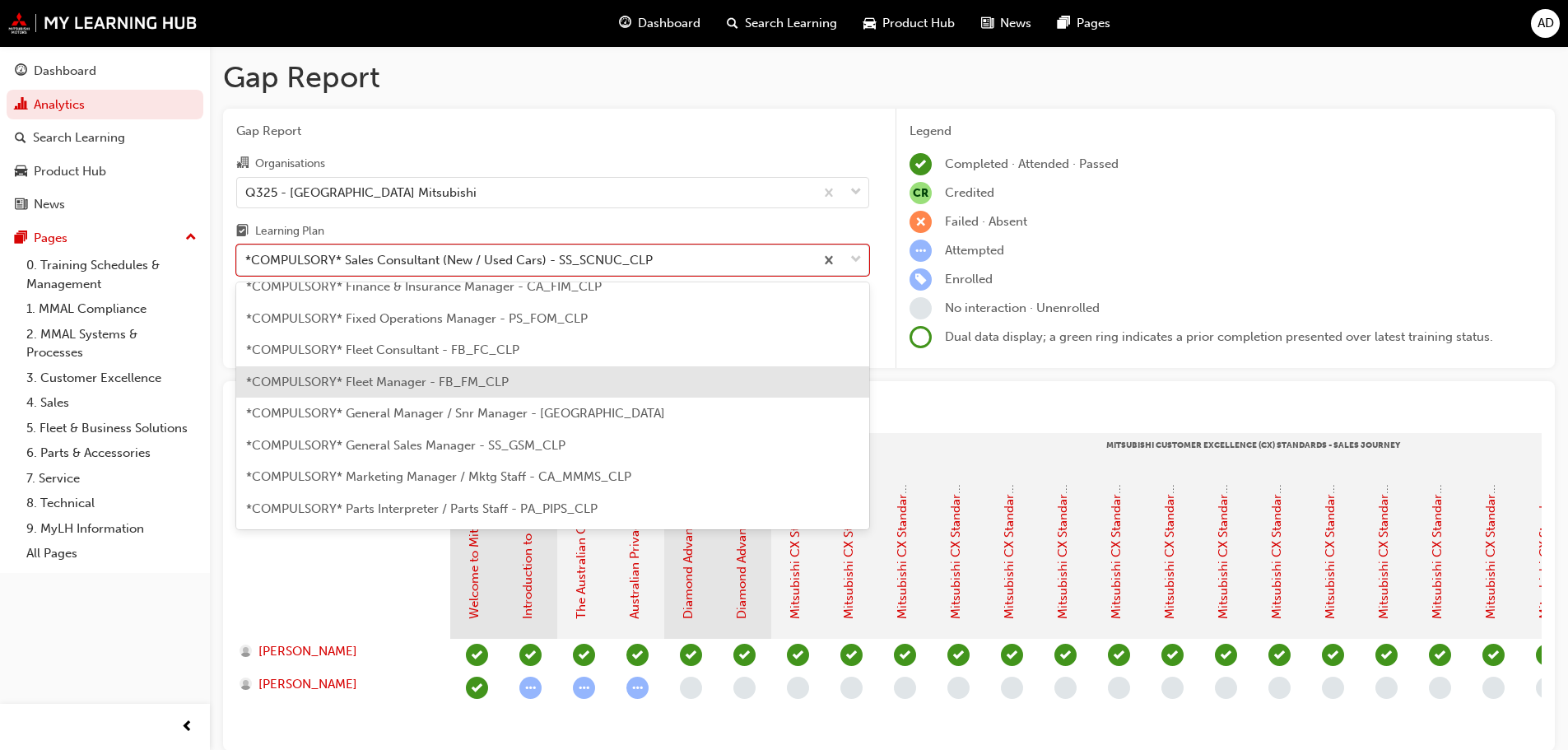
drag, startPoint x: 435, startPoint y: 374, endPoint x: 453, endPoint y: 376, distance: 18.1
click at [436, 374] on span "*COMPULSORY* Fleet Manager - FB_FM_CLP" at bounding box center [377, 381] width 262 height 14
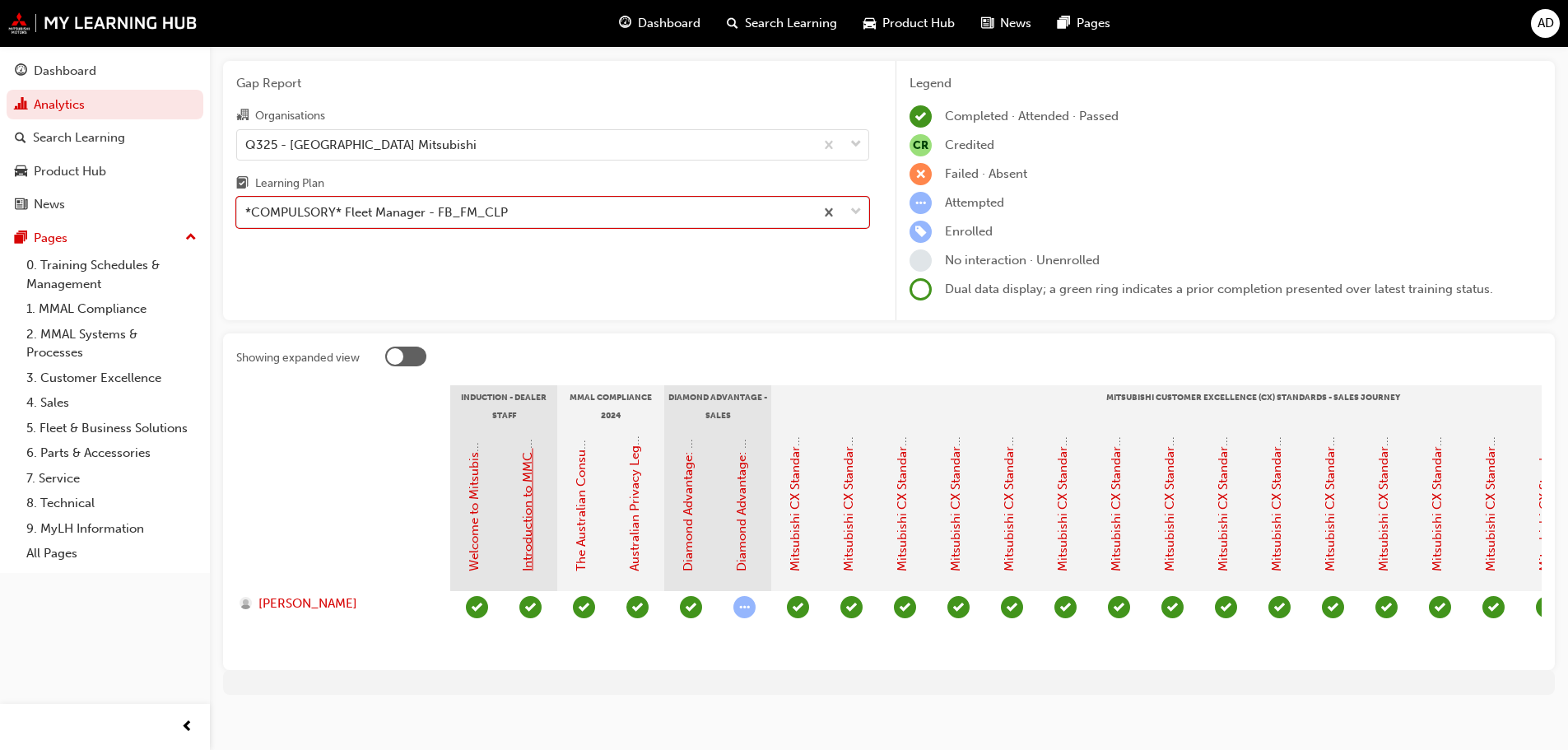
scroll to position [72, 0]
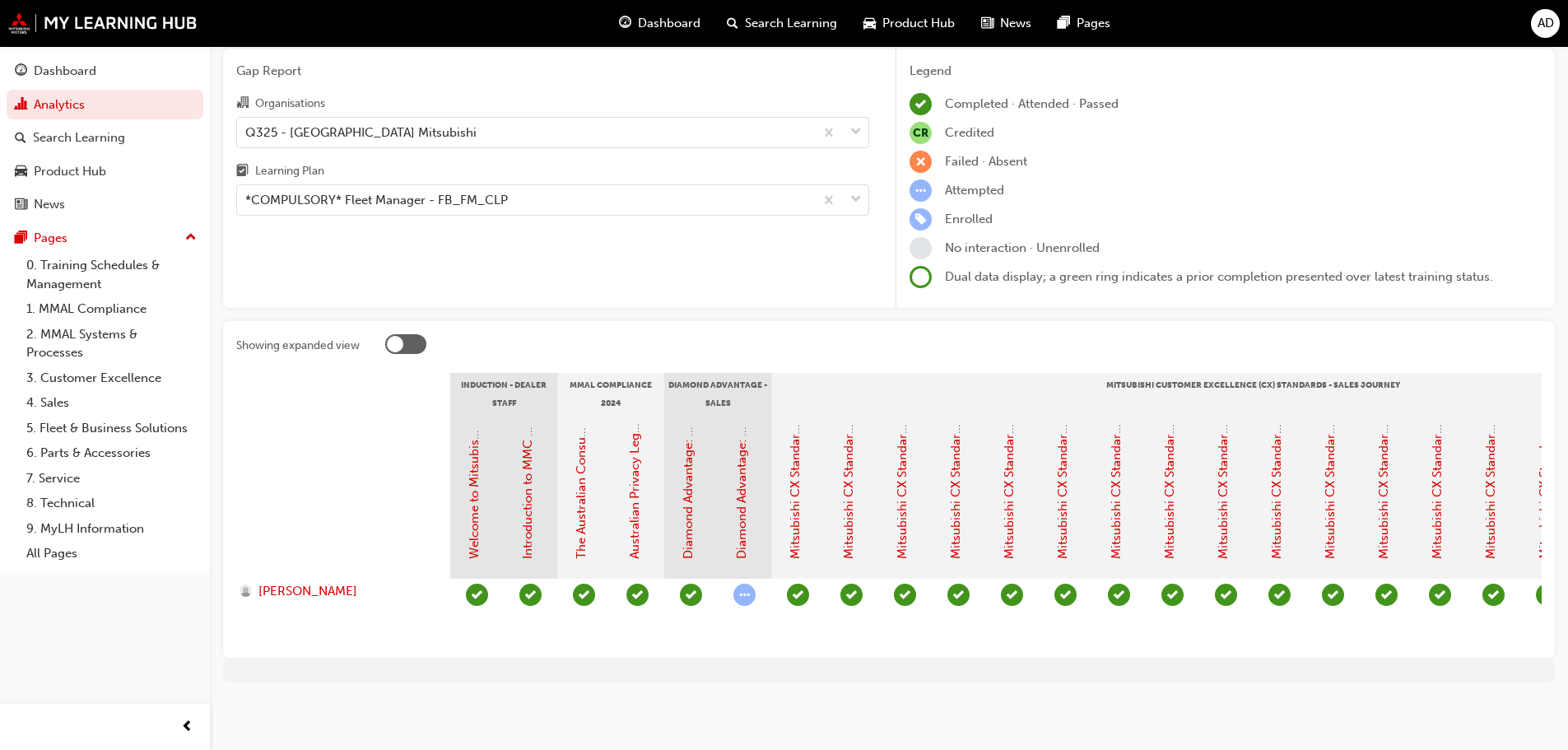
drag, startPoint x: 509, startPoint y: 647, endPoint x: 842, endPoint y: 655, distance: 333.1
click at [842, 655] on div "Showing expanded view Induction - Dealer Staff MMAL Compliance 2024 Diamond Adv…" at bounding box center [888, 489] width 1332 height 336
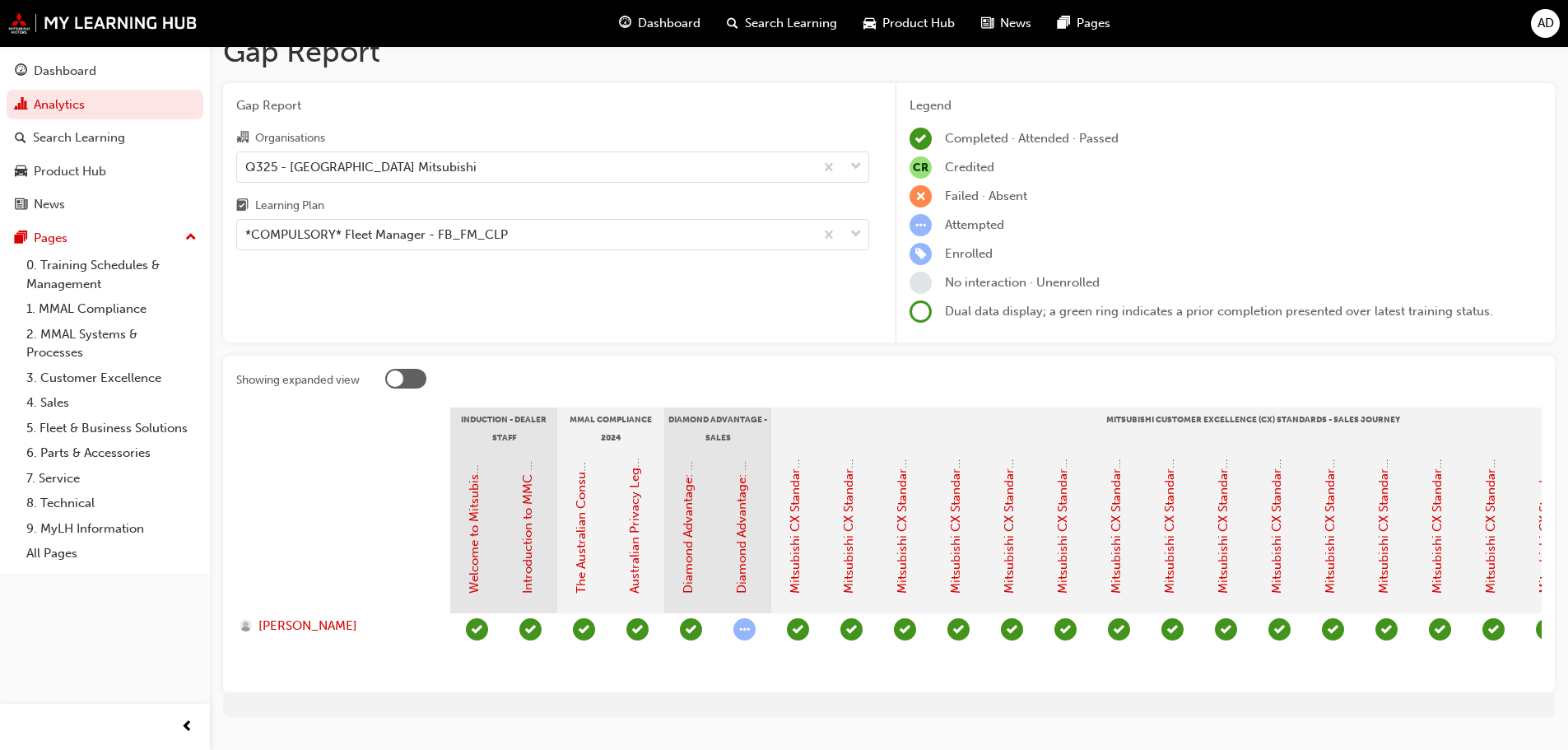
scroll to position [0, 0]
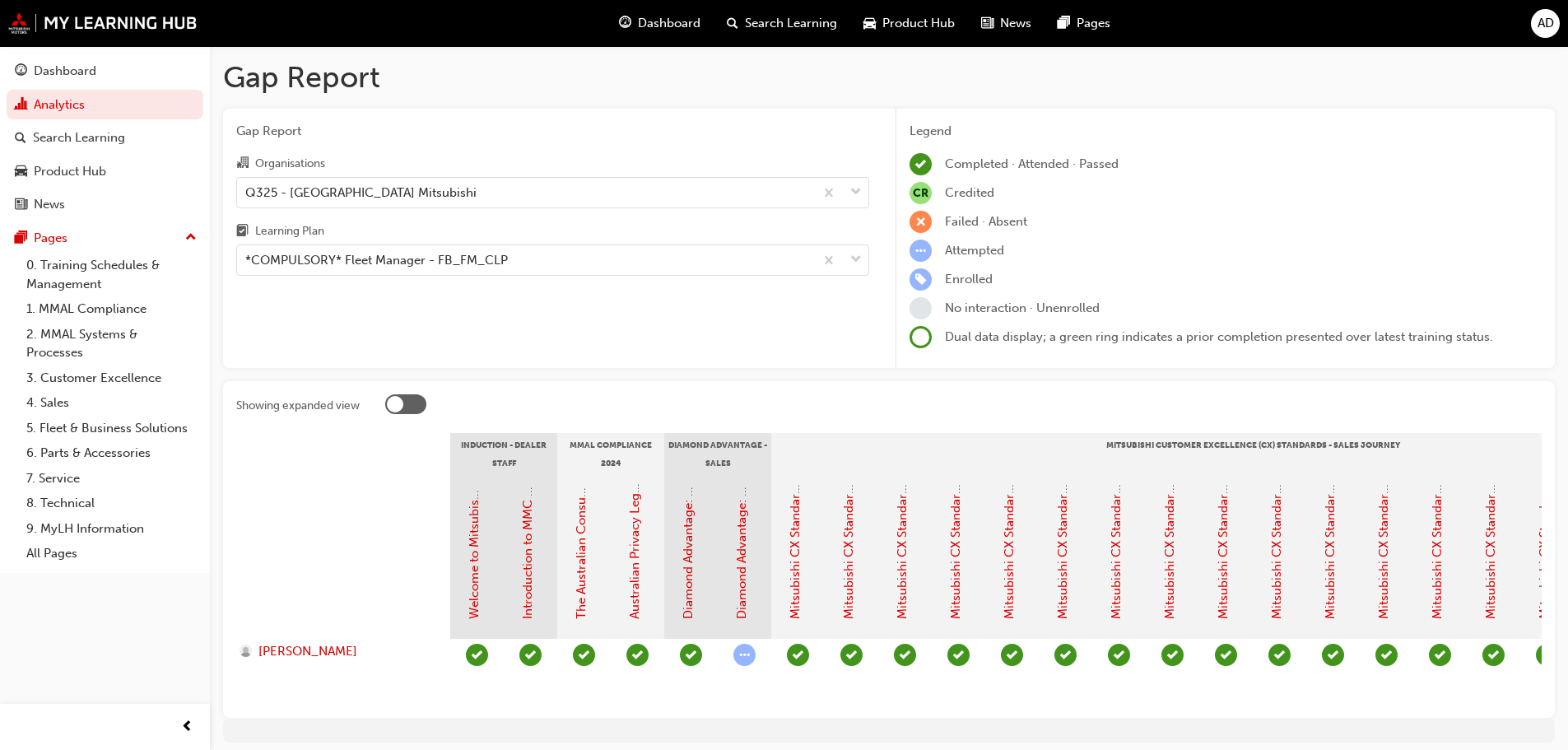
click at [516, 175] on div "Organisations" at bounding box center [553, 165] width 633 height 23
click at [247, 185] on input "Organisations Q325 - [GEOGRAPHIC_DATA] Mitsubishi" at bounding box center [246, 192] width 2 height 14
click at [497, 194] on div "Q325 - [GEOGRAPHIC_DATA] Mitsubishi" at bounding box center [526, 192] width 577 height 29
click at [247, 194] on input "Organisations 0 results available. Select is focused ,type to refine list, pres…" at bounding box center [246, 192] width 2 height 14
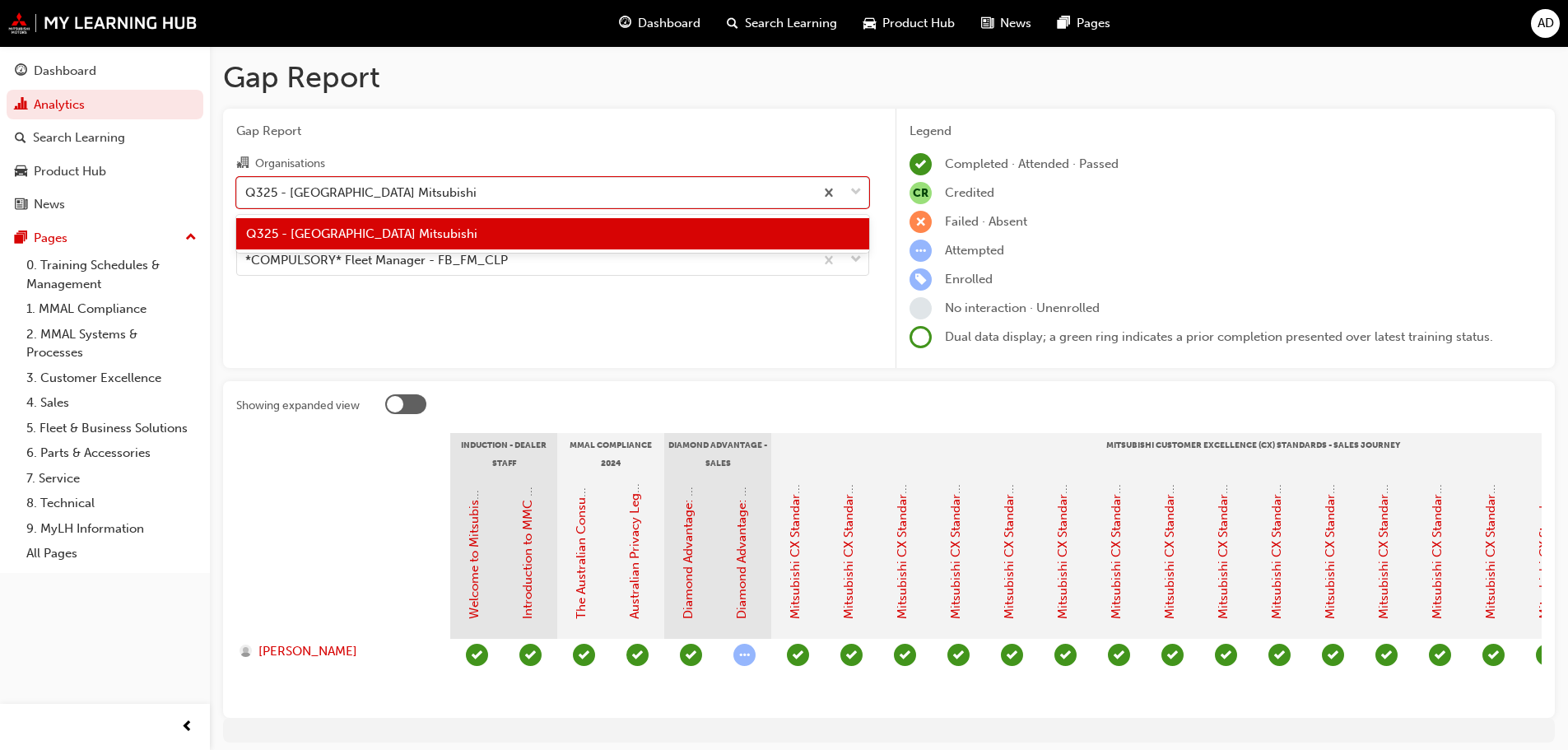
drag, startPoint x: 466, startPoint y: 261, endPoint x: 459, endPoint y: 279, distance: 19.3
click at [463, 267] on div "*COMPULSORY* Fleet Manager - FB_FM_CLP" at bounding box center [376, 260] width 262 height 19
click at [247, 267] on input "Learning Plan *COMPULSORY* Fleet Manager - FB_FM_CLP" at bounding box center [246, 260] width 2 height 14
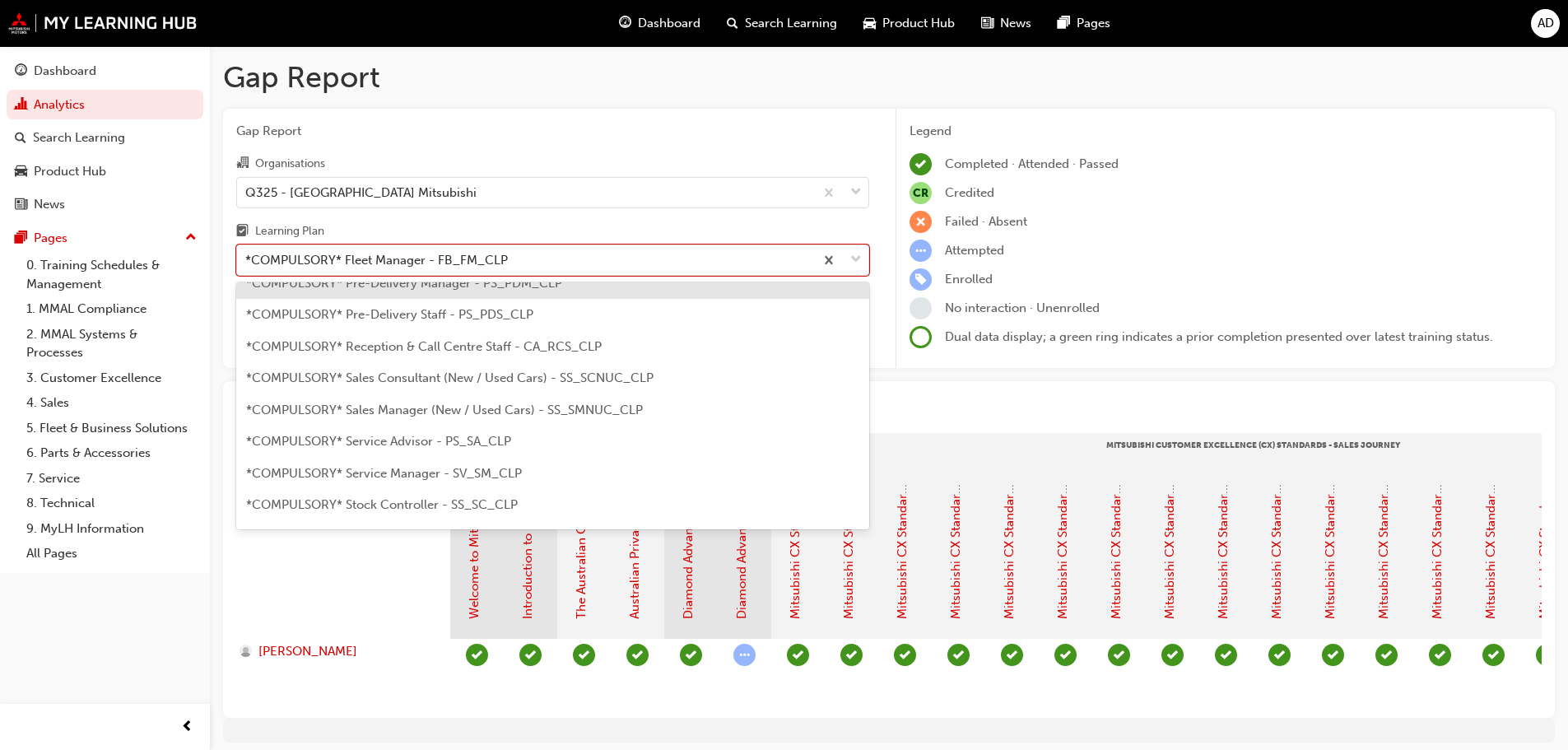
scroll to position [433, 0]
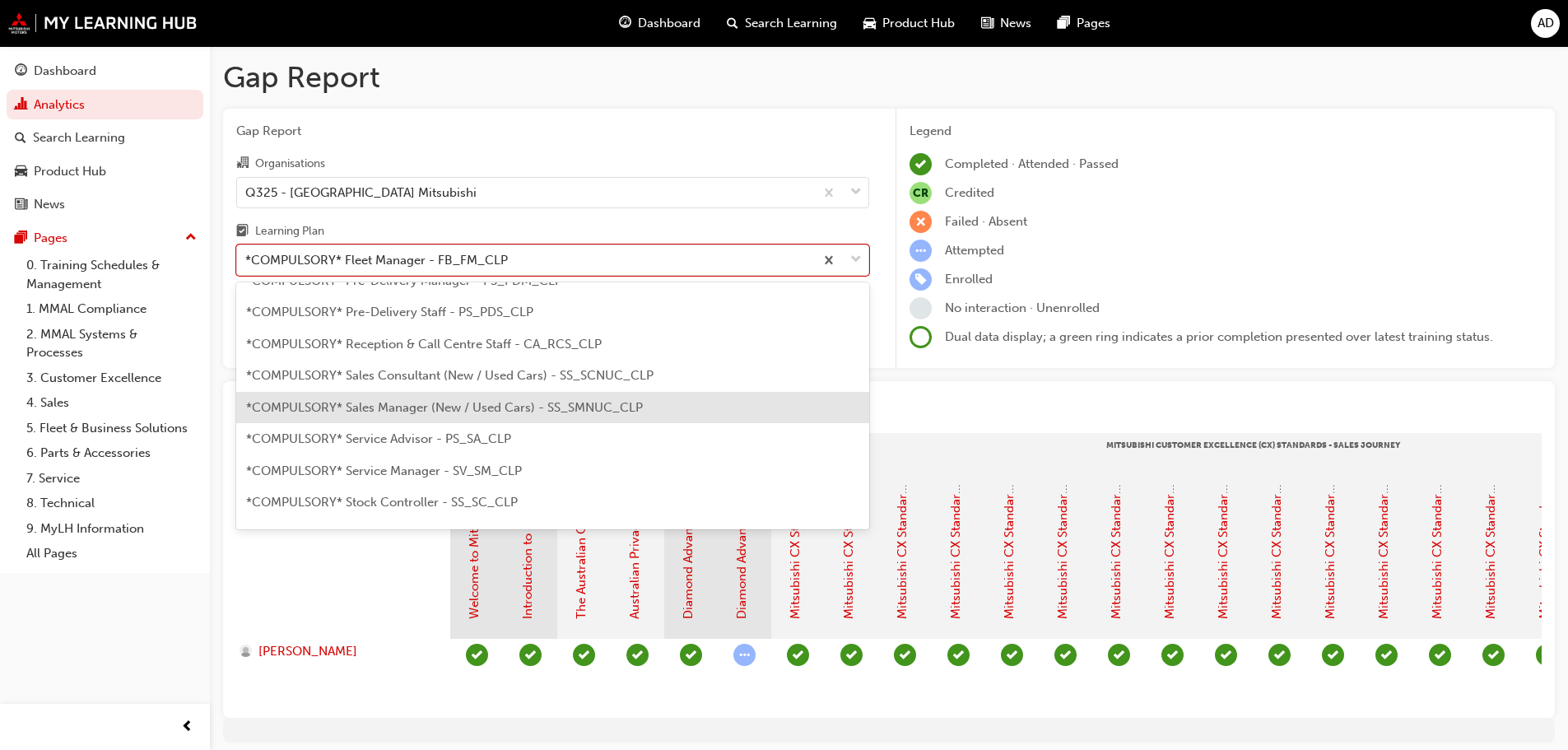
click at [445, 412] on span "*COMPULSORY* Sales Manager (New / Used Cars) - SS_SMNUC_CLP" at bounding box center [445, 407] width 397 height 14
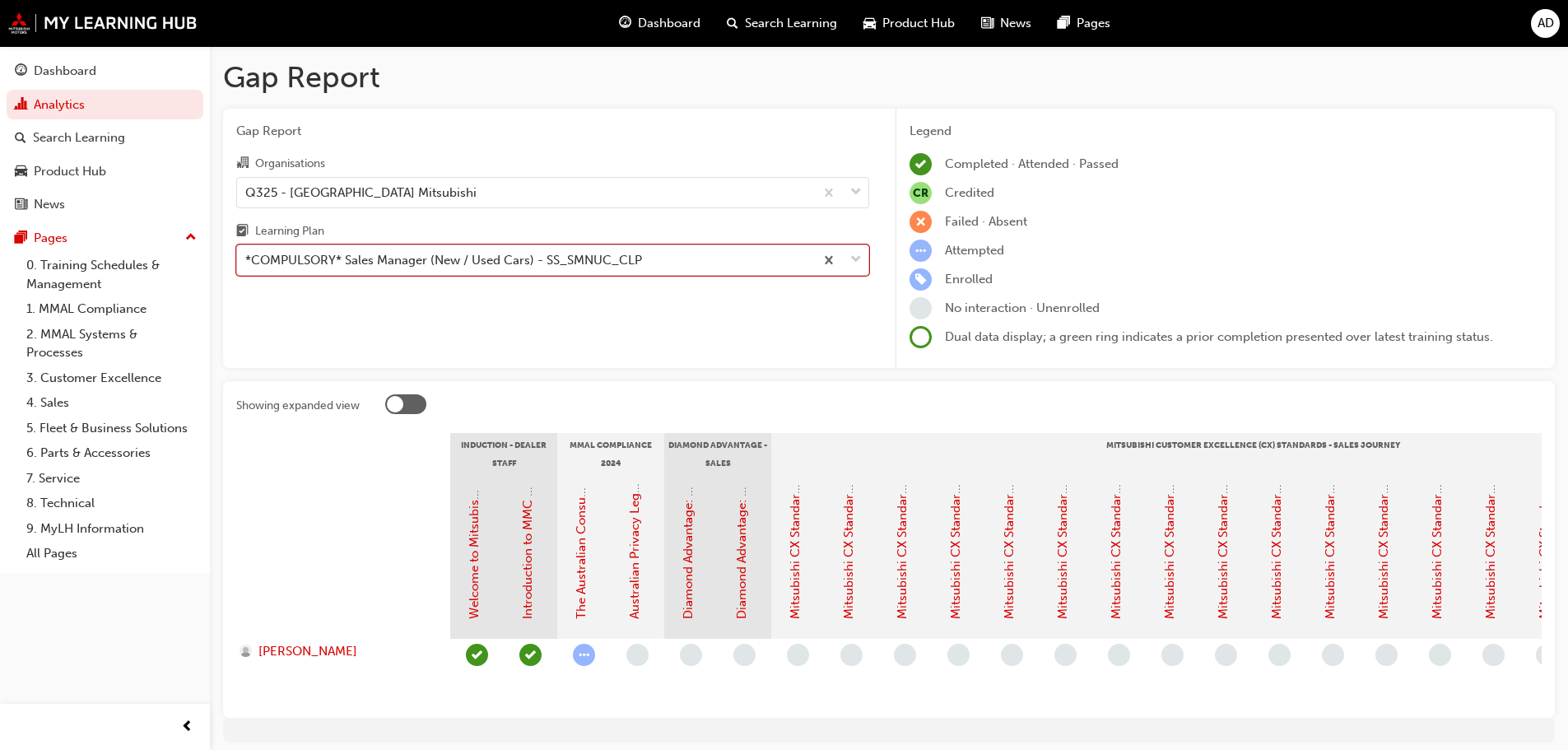
click at [637, 268] on div "*COMPULSORY* Sales Manager (New / Used Cars) - SS_SMNUC_CLP" at bounding box center [444, 260] width 397 height 19
click at [247, 267] on input "Learning Plan option *COMPULSORY* Sales Manager (New / Used Cars) - SS_SMNUC_CL…" at bounding box center [246, 260] width 2 height 14
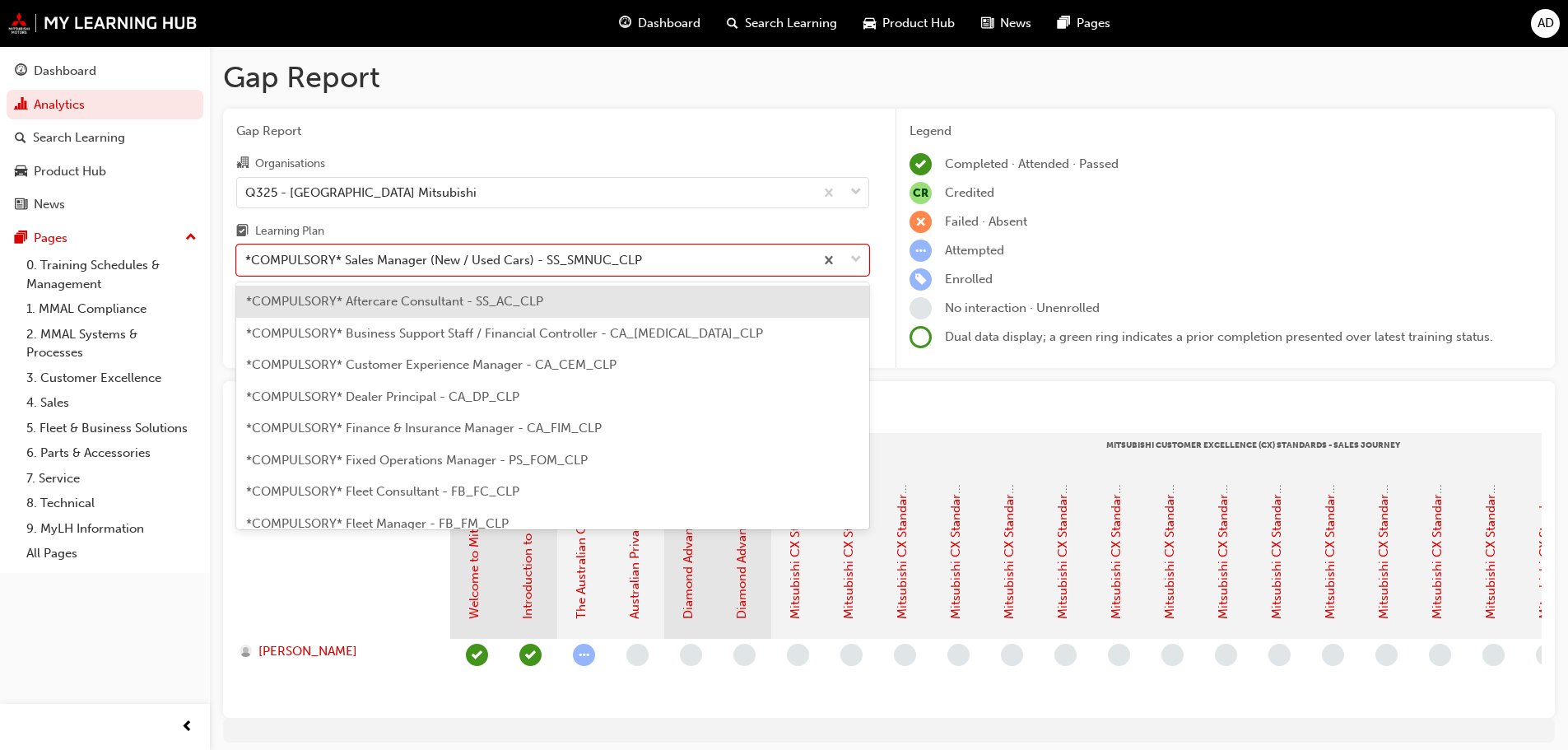
scroll to position [338, 0]
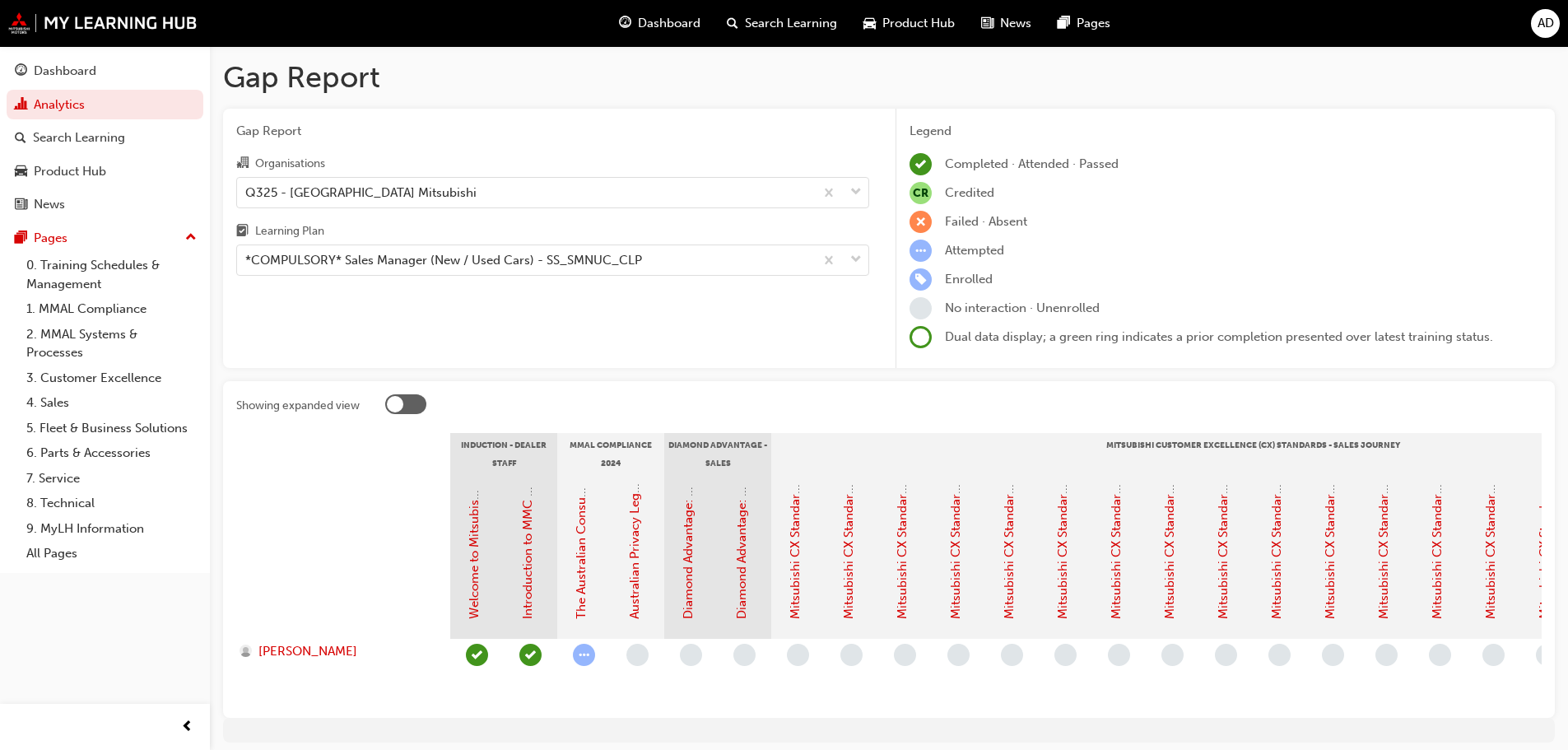
drag, startPoint x: 644, startPoint y: 113, endPoint x: 646, endPoint y: 123, distance: 10.2
click at [644, 119] on div "Gap Report Organisations Q325 - [GEOGRAPHIC_DATA] Mitsubishi Learning Plan *COM…" at bounding box center [552, 239] width 659 height 261
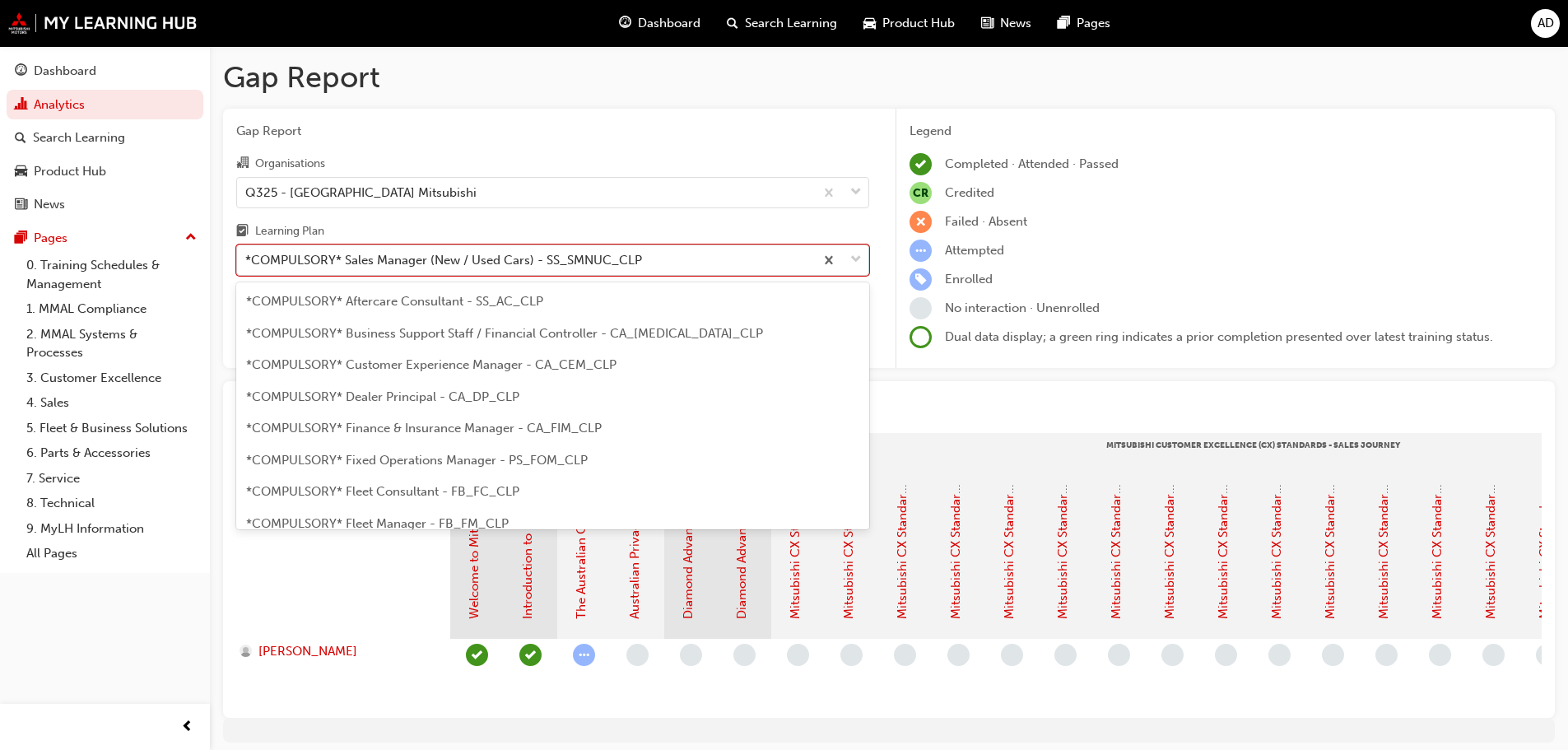
click at [399, 263] on div "*COMPULSORY* Sales Manager (New / Used Cars) - SS_SMNUC_CLP" at bounding box center [444, 260] width 397 height 19
click at [247, 263] on input "Learning Plan option *COMPULSORY* Sales Manager (New / Used Cars) - SS_SMNUC_CL…" at bounding box center [246, 260] width 2 height 14
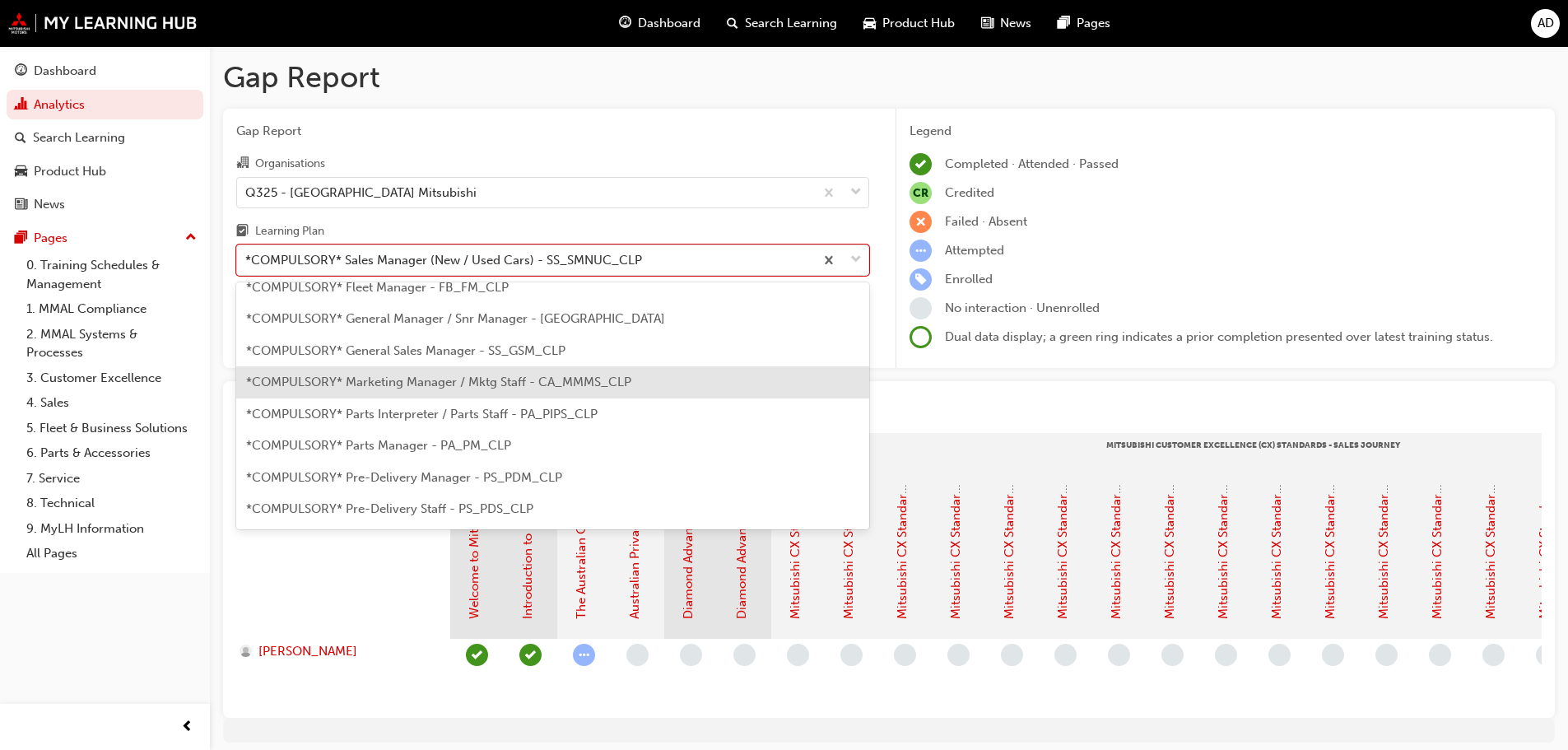
scroll to position [329, 0]
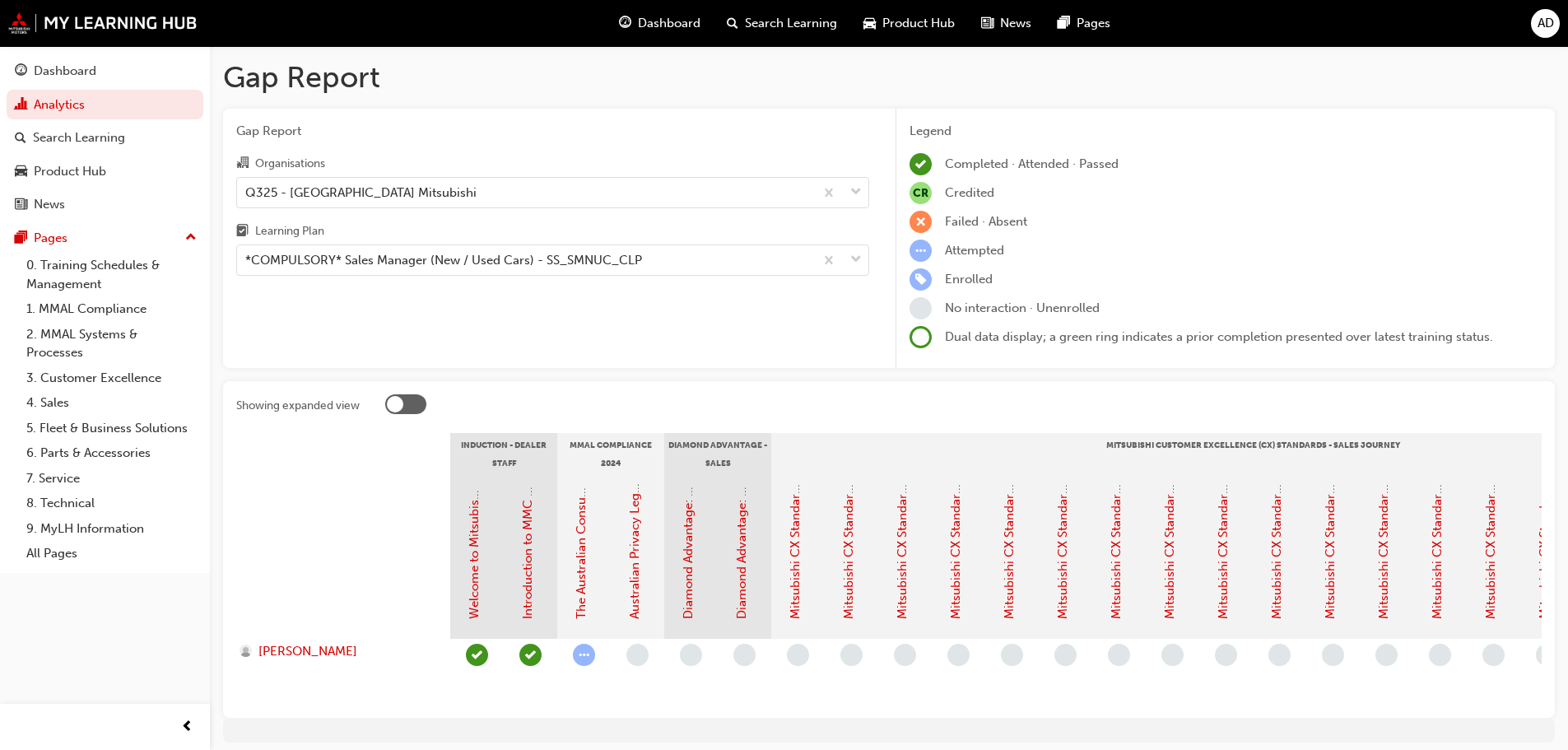
drag, startPoint x: 304, startPoint y: 627, endPoint x: 124, endPoint y: 310, distance: 364.5
click at [303, 627] on div at bounding box center [343, 556] width 214 height 165
click at [69, 75] on div "Dashboard" at bounding box center [64, 70] width 62 height 19
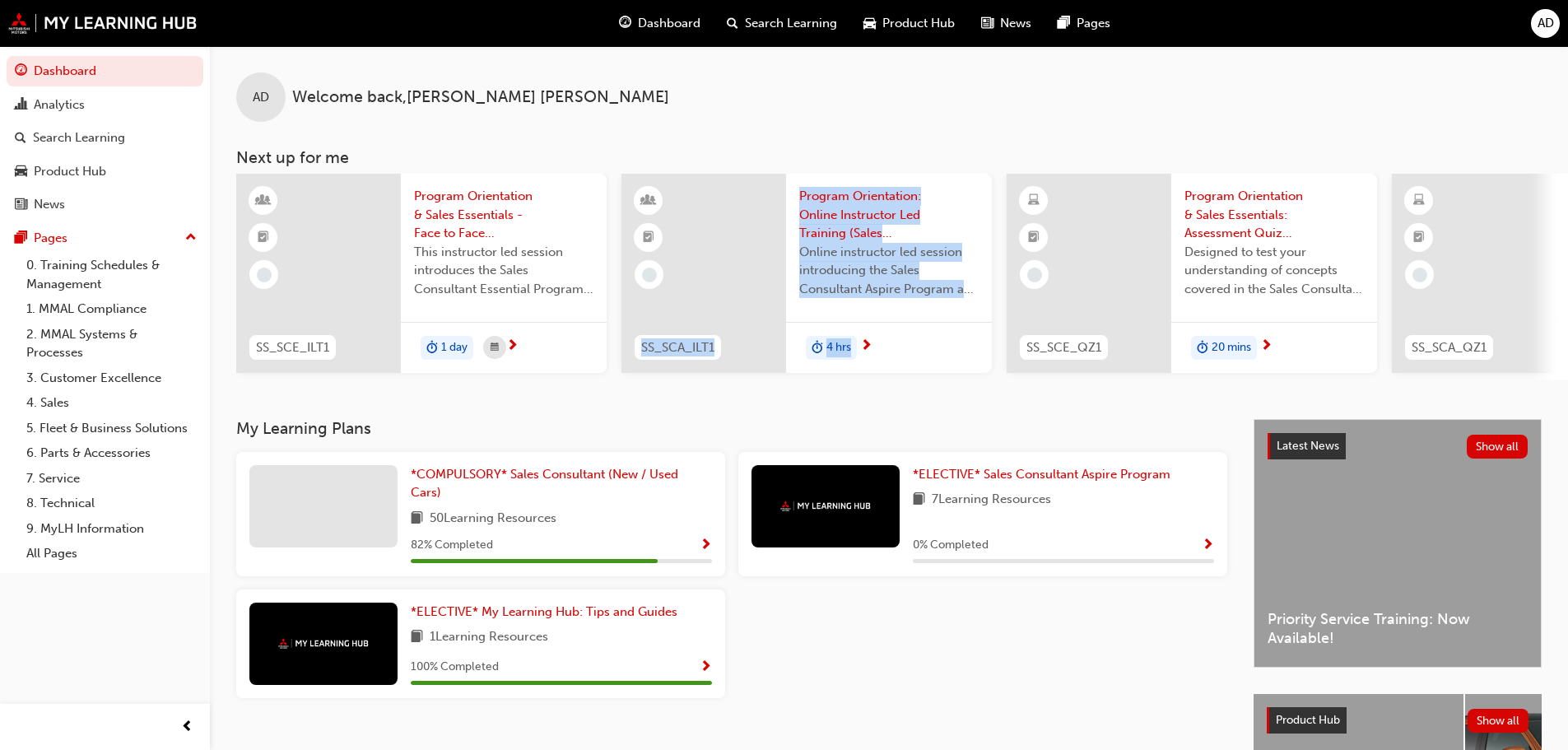
drag, startPoint x: 610, startPoint y: 392, endPoint x: 864, endPoint y: 393, distance: 254.0
click at [864, 393] on div "AD Welcome back , [PERSON_NAME] Next up for me SS_SCE_ILT1 Program Orientation …" at bounding box center [889, 233] width 1359 height 373
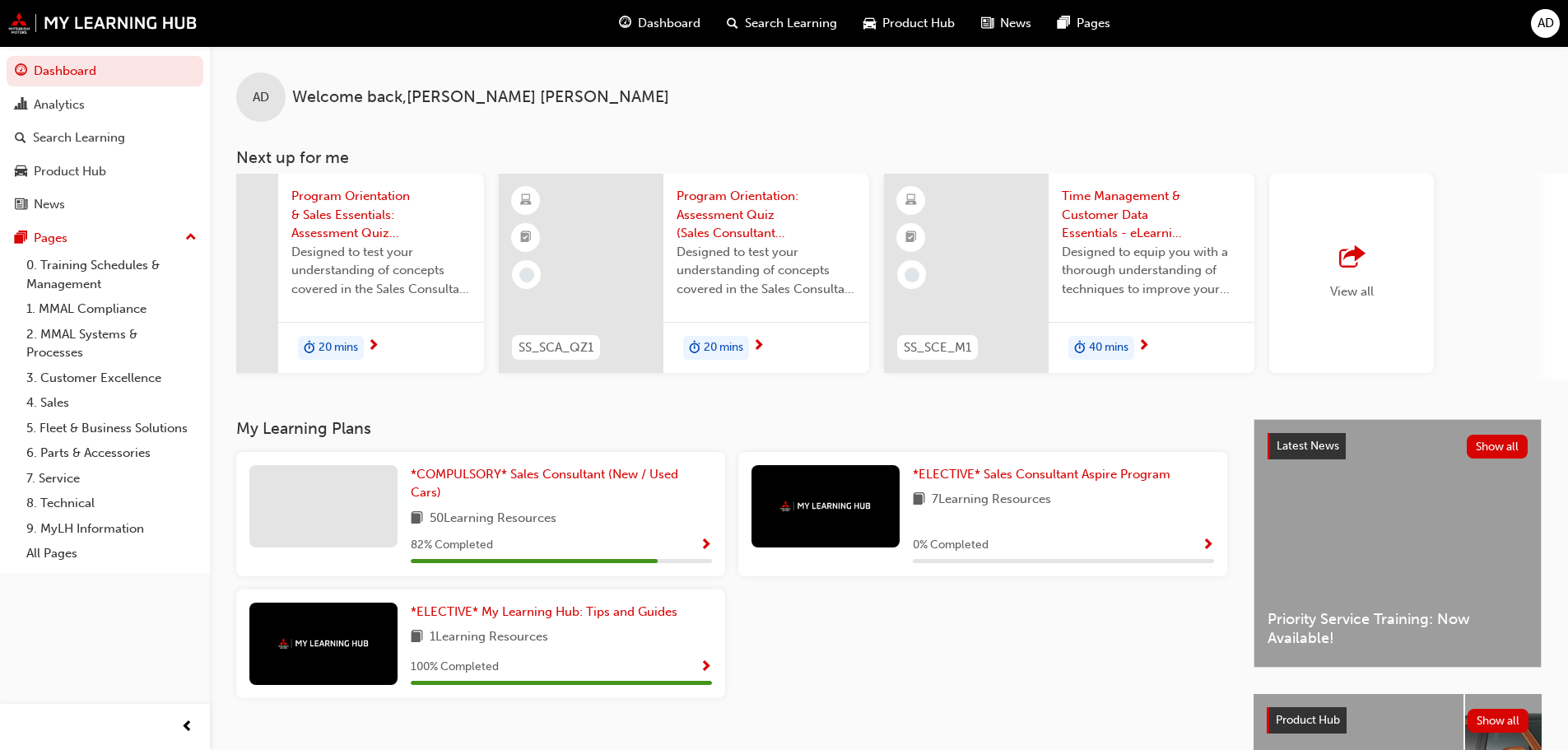
scroll to position [0, 977]
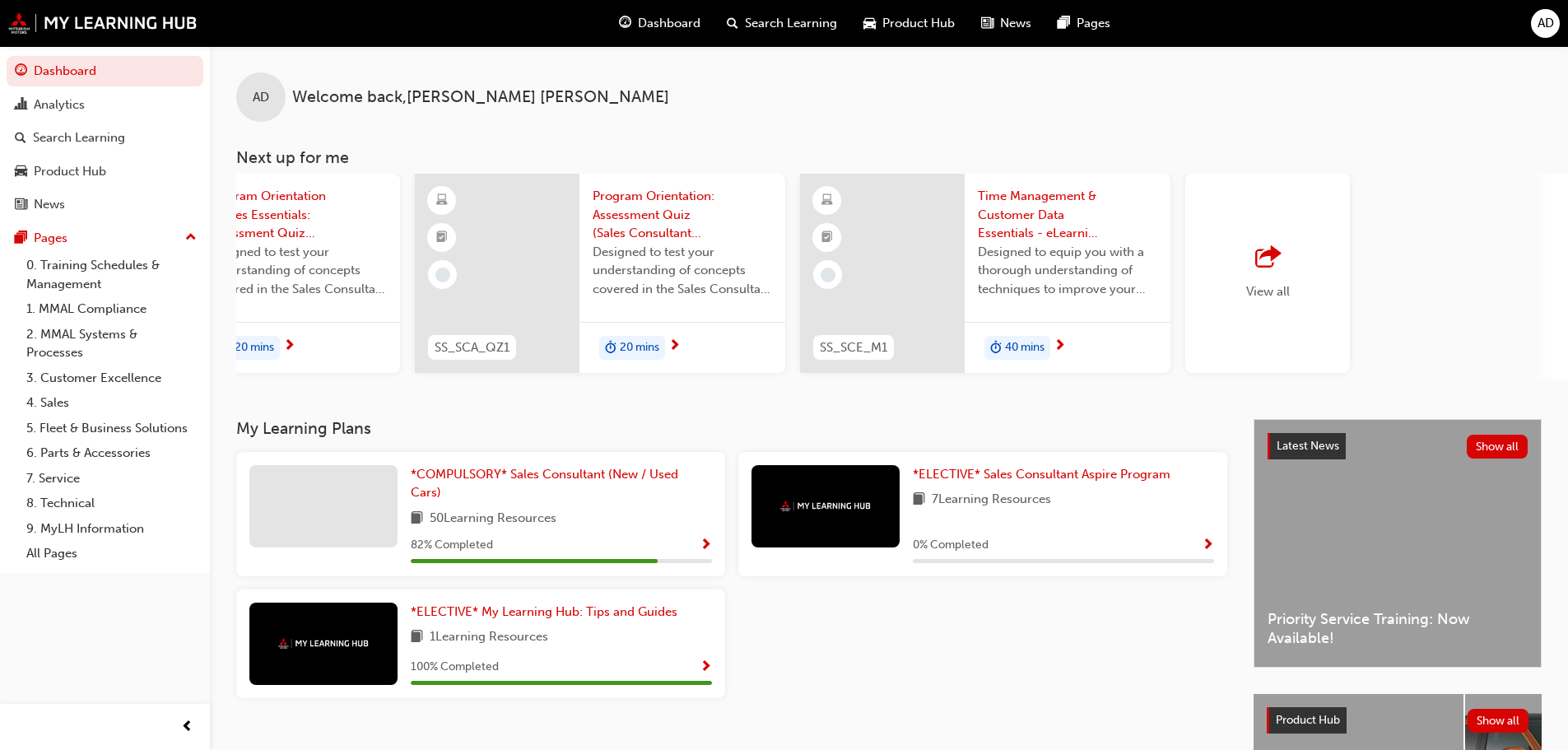
click at [1217, 270] on div "View all" at bounding box center [1268, 273] width 165 height 199
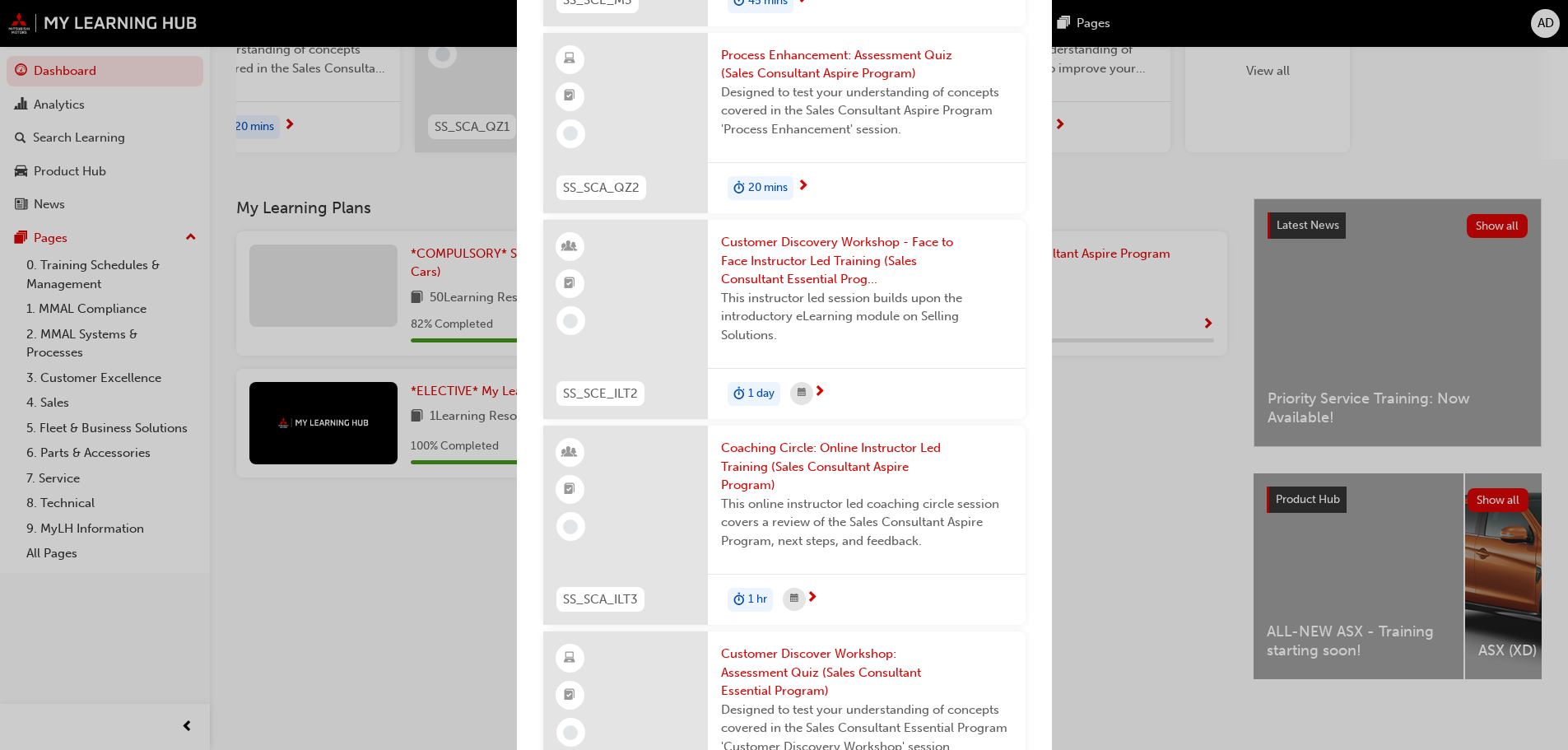
scroll to position [1827, 0]
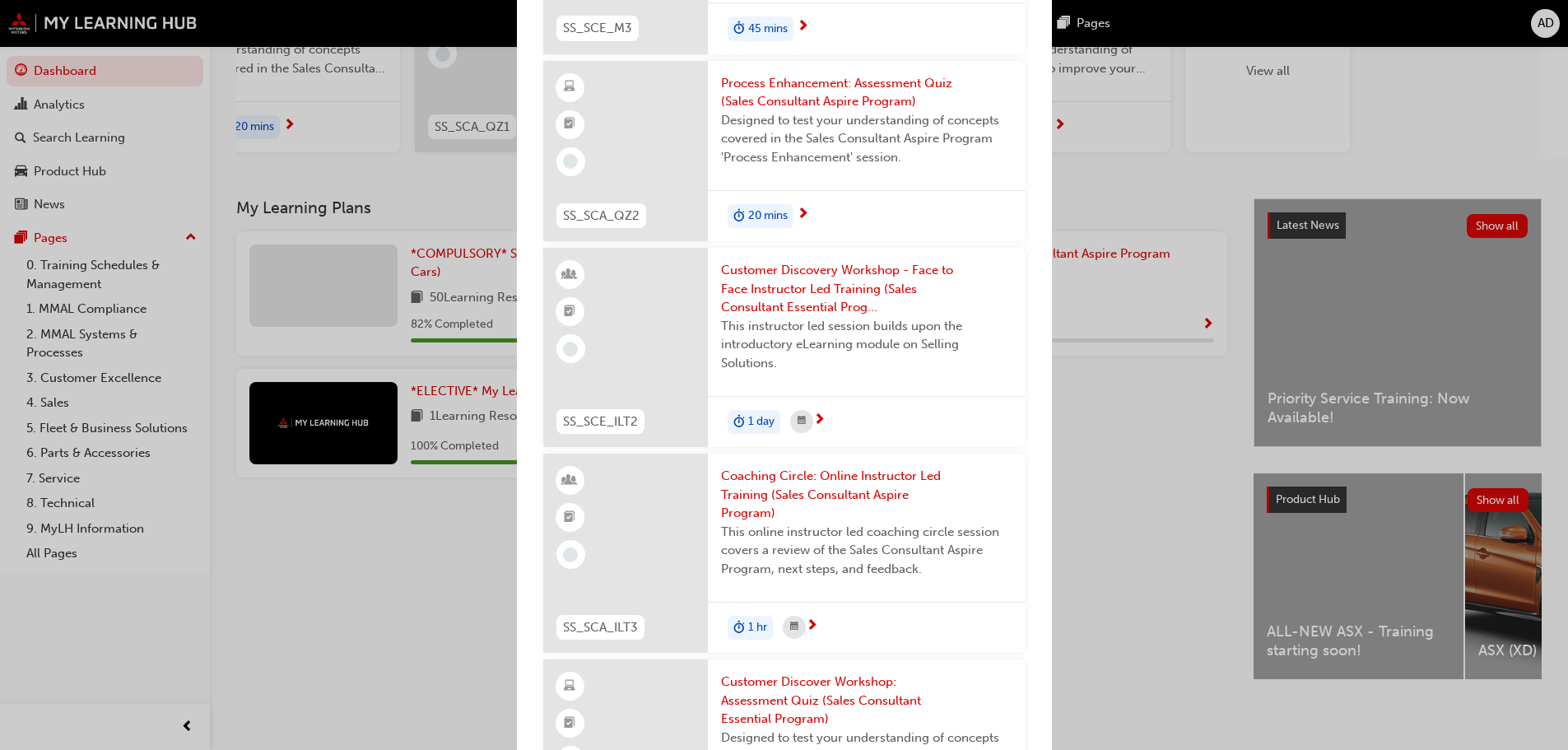
click at [1149, 497] on div "Next up for me SS_SCE_ILT1 Program Orientation & Sales Essentials - Face to Fac…" at bounding box center [784, 375] width 1568 height 750
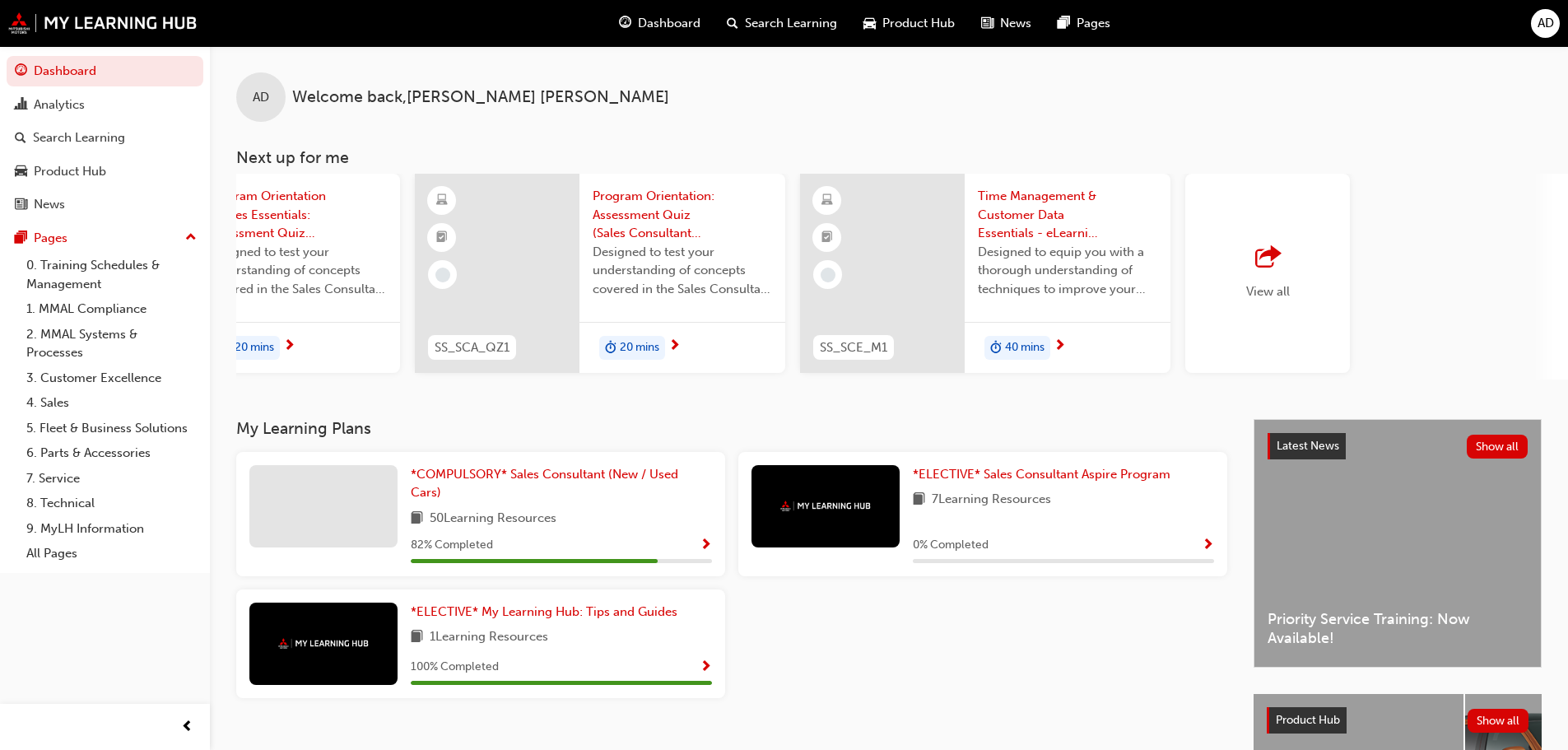
scroll to position [0, 0]
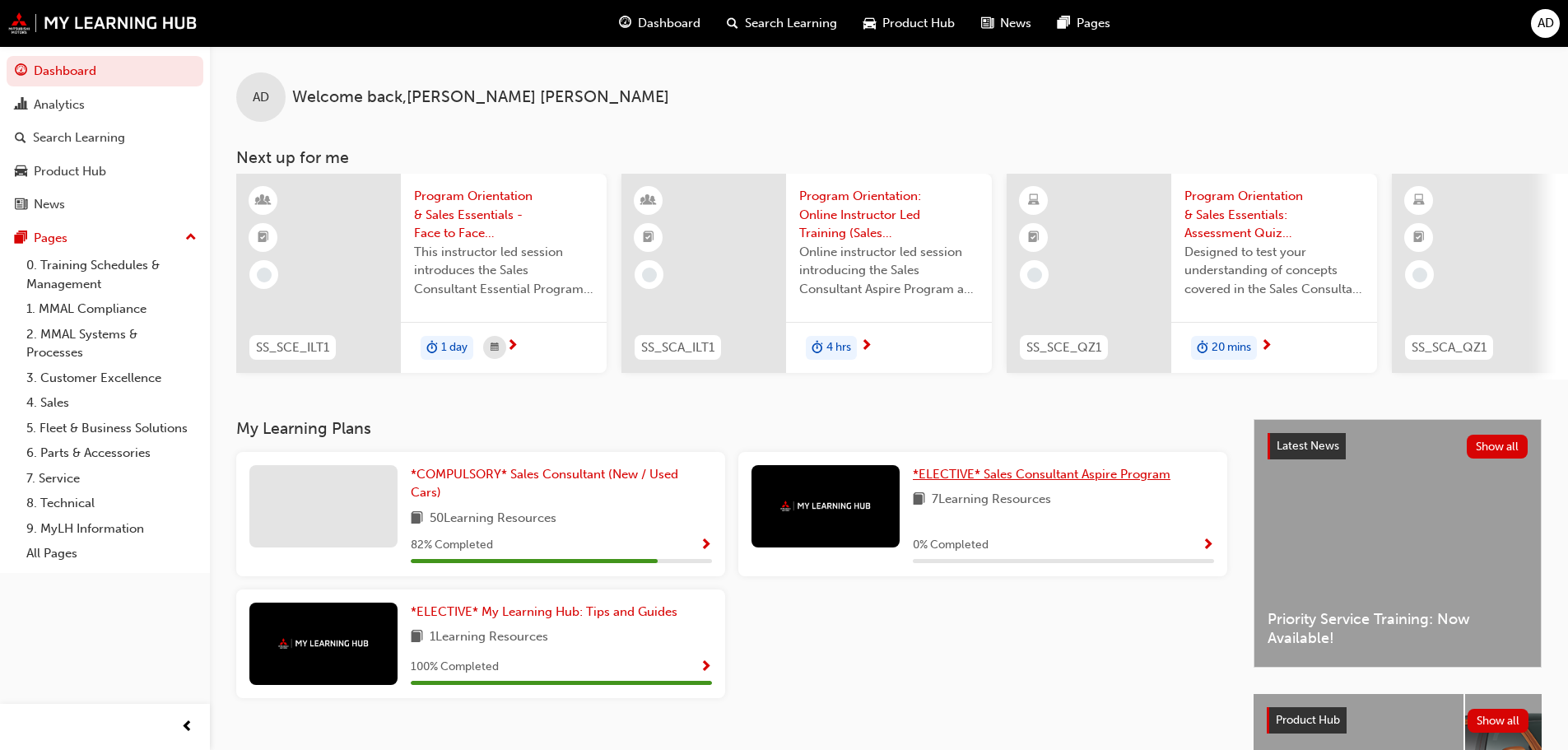
click at [962, 481] on span "*ELECTIVE* Sales Consultant Aspire Program" at bounding box center [1042, 474] width 258 height 14
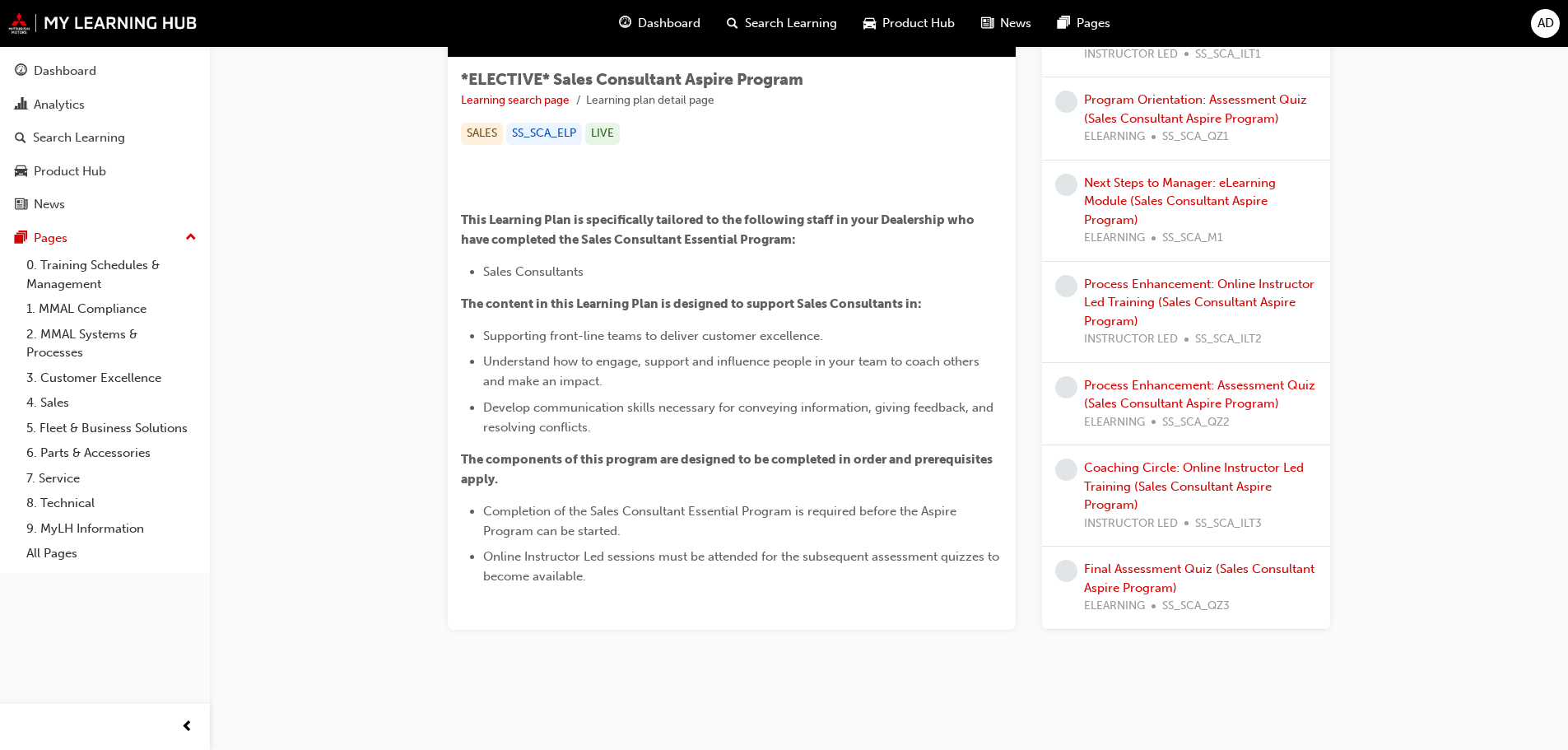
scroll to position [573, 0]
click at [72, 70] on div "Dashboard" at bounding box center [64, 70] width 62 height 19
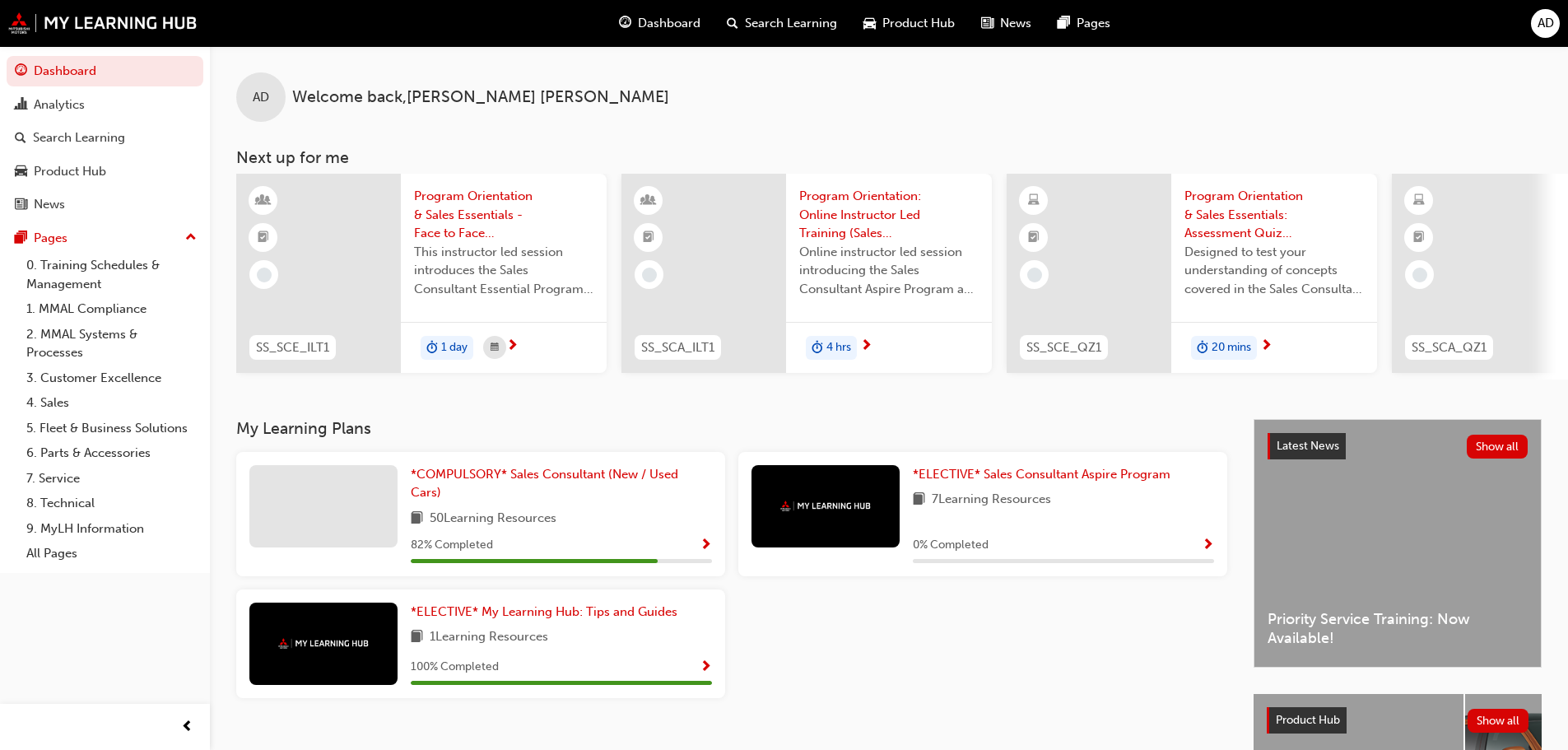
click at [699, 553] on div "82 % Completed" at bounding box center [562, 544] width 301 height 21
click at [701, 553] on span "Show Progress" at bounding box center [706, 545] width 13 height 14
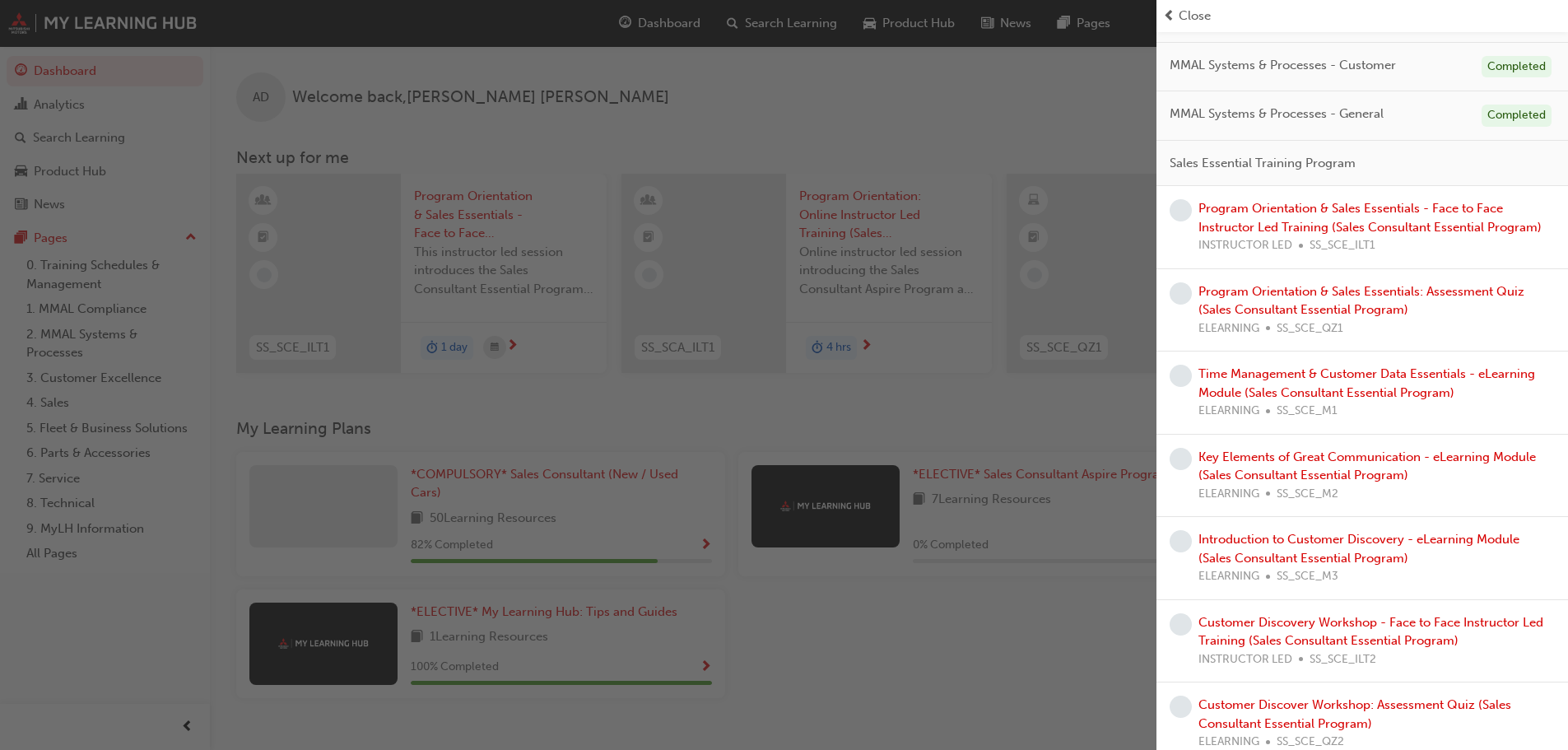
scroll to position [330, 0]
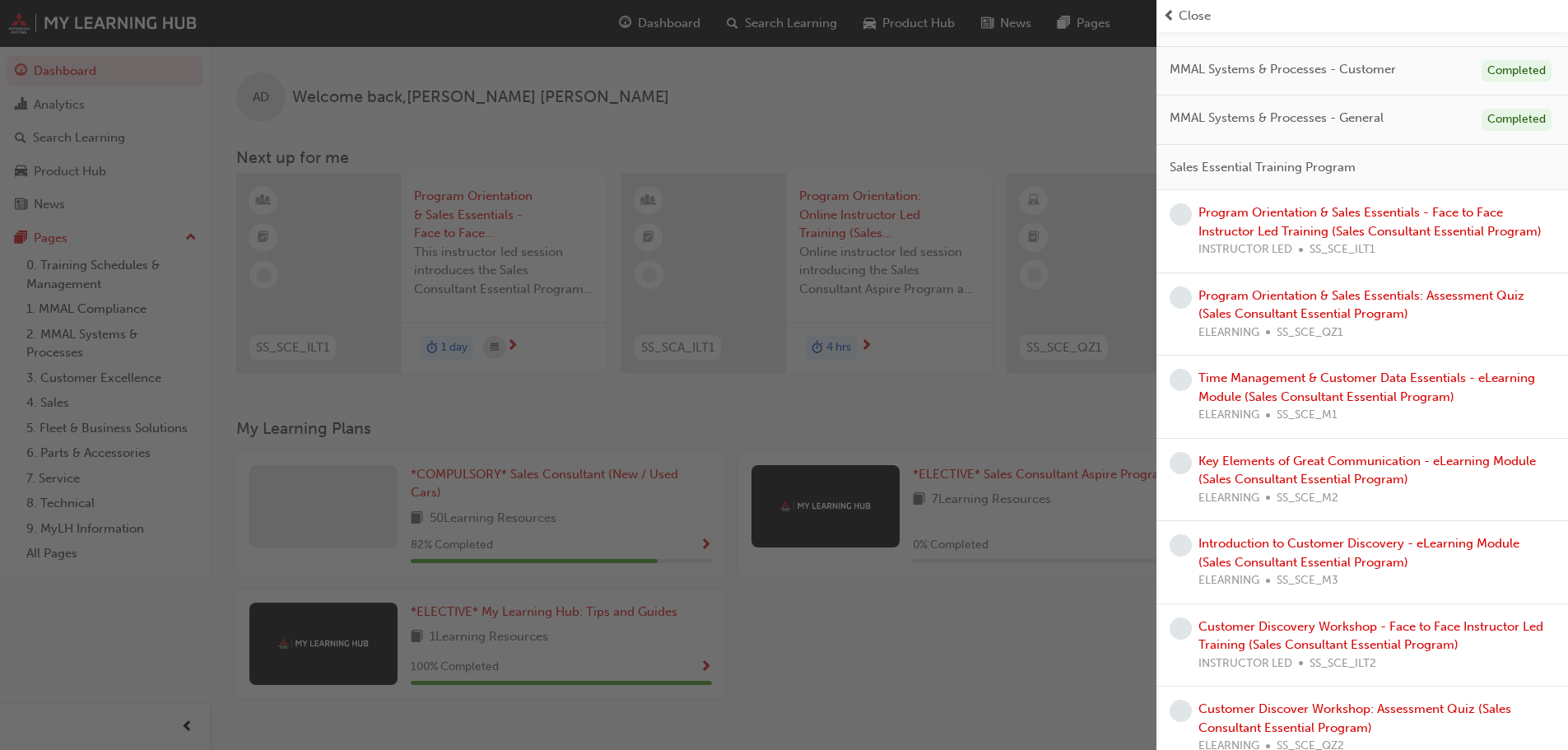
click at [868, 719] on div "button" at bounding box center [578, 375] width 1157 height 750
